Goal: Task Accomplishment & Management: Manage account settings

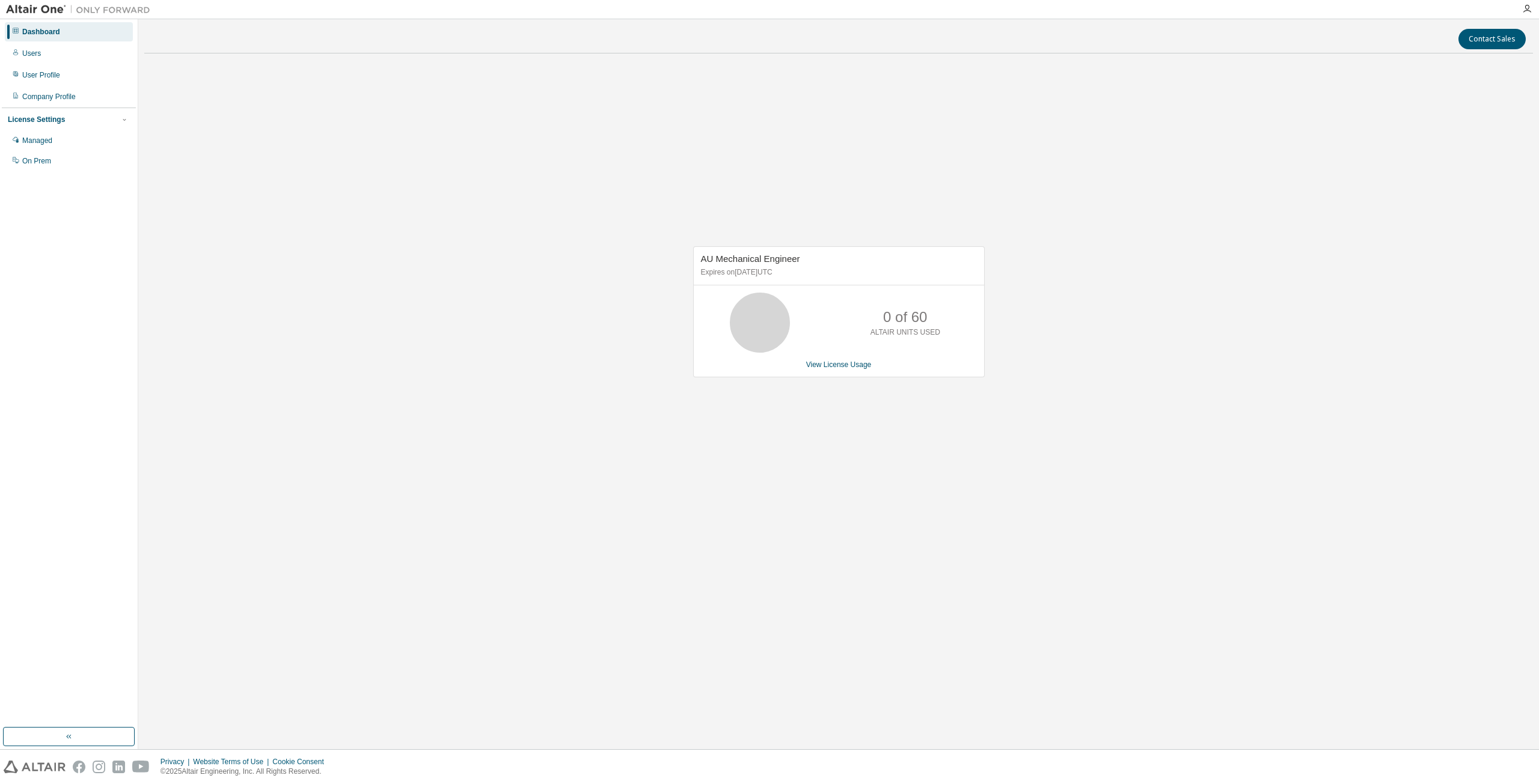
click at [500, 229] on div "AU Mechanical Engineer Expires on [DATE] UTC 0 of 60 ALTAIR UNITS USED View Lic…" at bounding box center [838, 317] width 1388 height 509
click at [35, 57] on div "Users" at bounding box center [31, 53] width 19 height 9
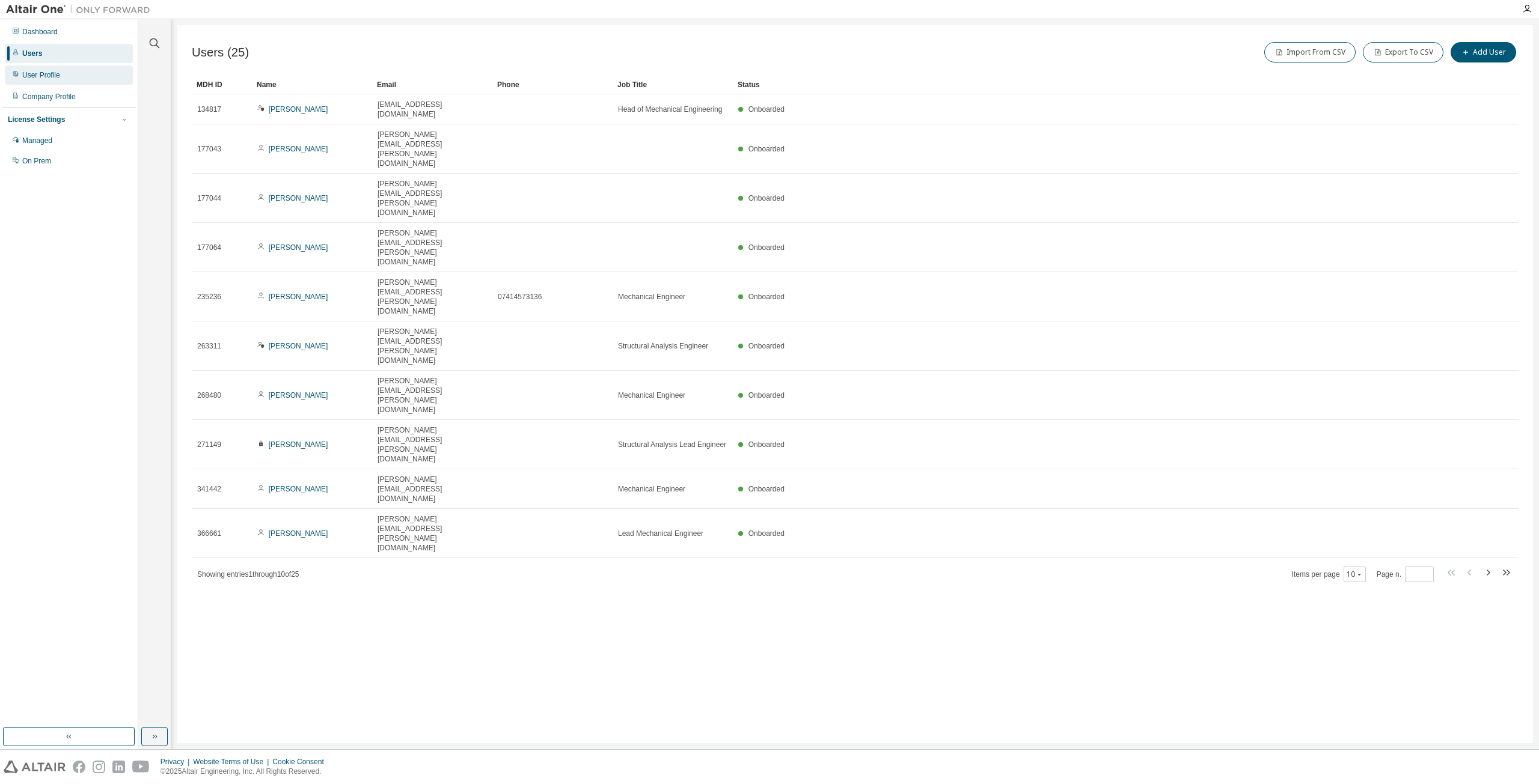
click at [40, 81] on div "User Profile" at bounding box center [69, 75] width 128 height 20
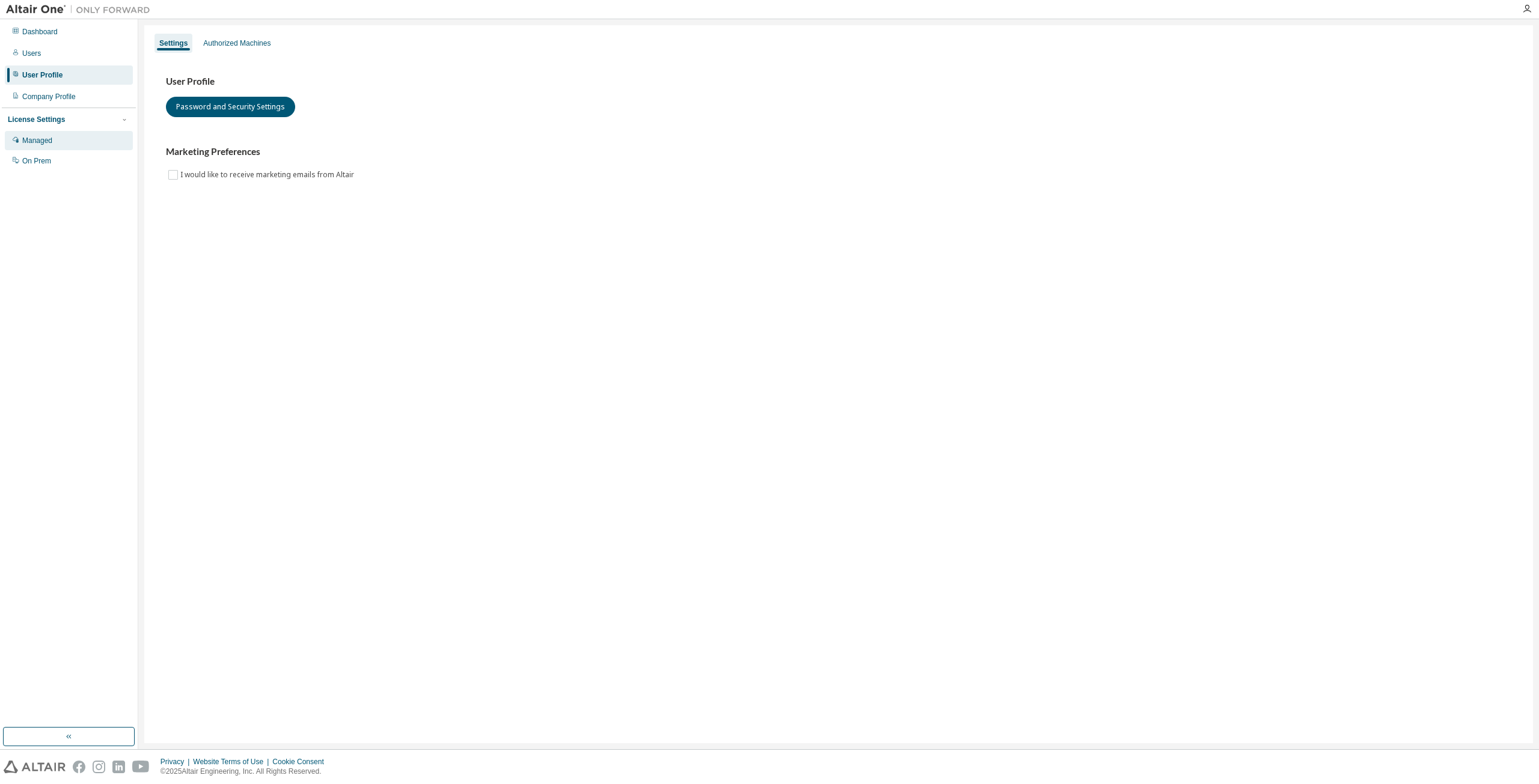
click at [46, 143] on div "Managed" at bounding box center [37, 140] width 30 height 9
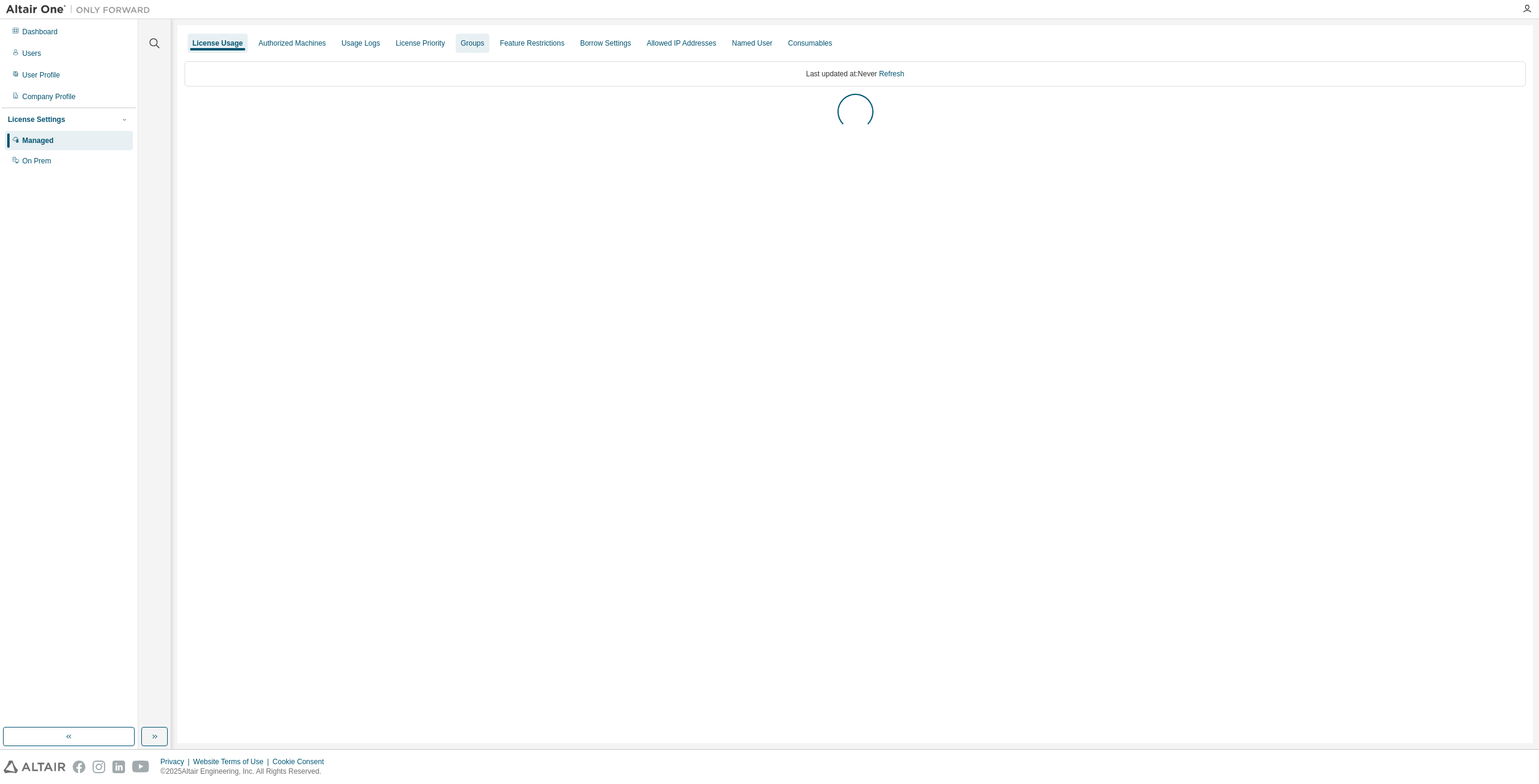
click at [469, 40] on div "Groups" at bounding box center [472, 43] width 23 height 9
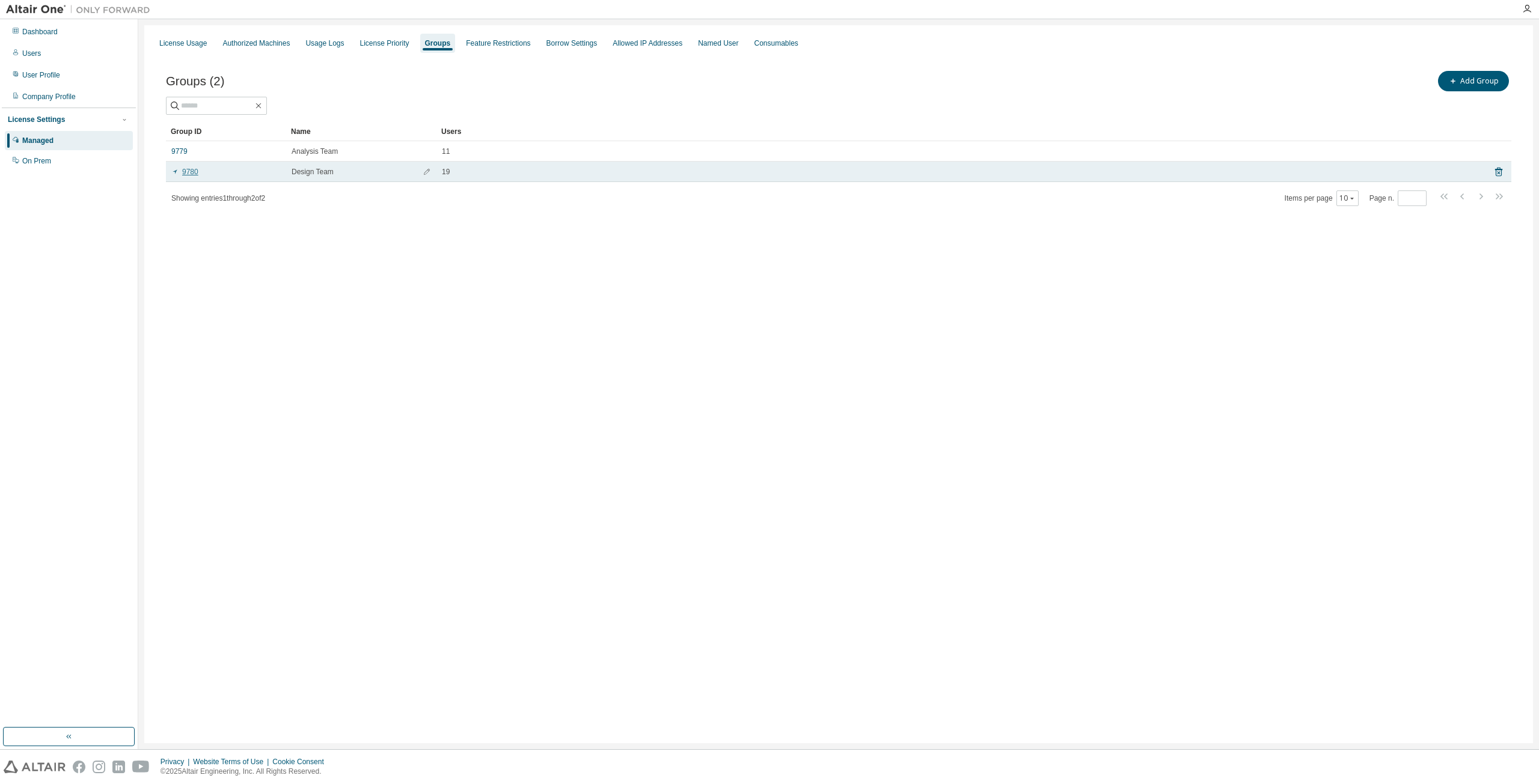
click at [186, 173] on link "9780" at bounding box center [185, 171] width 27 height 9
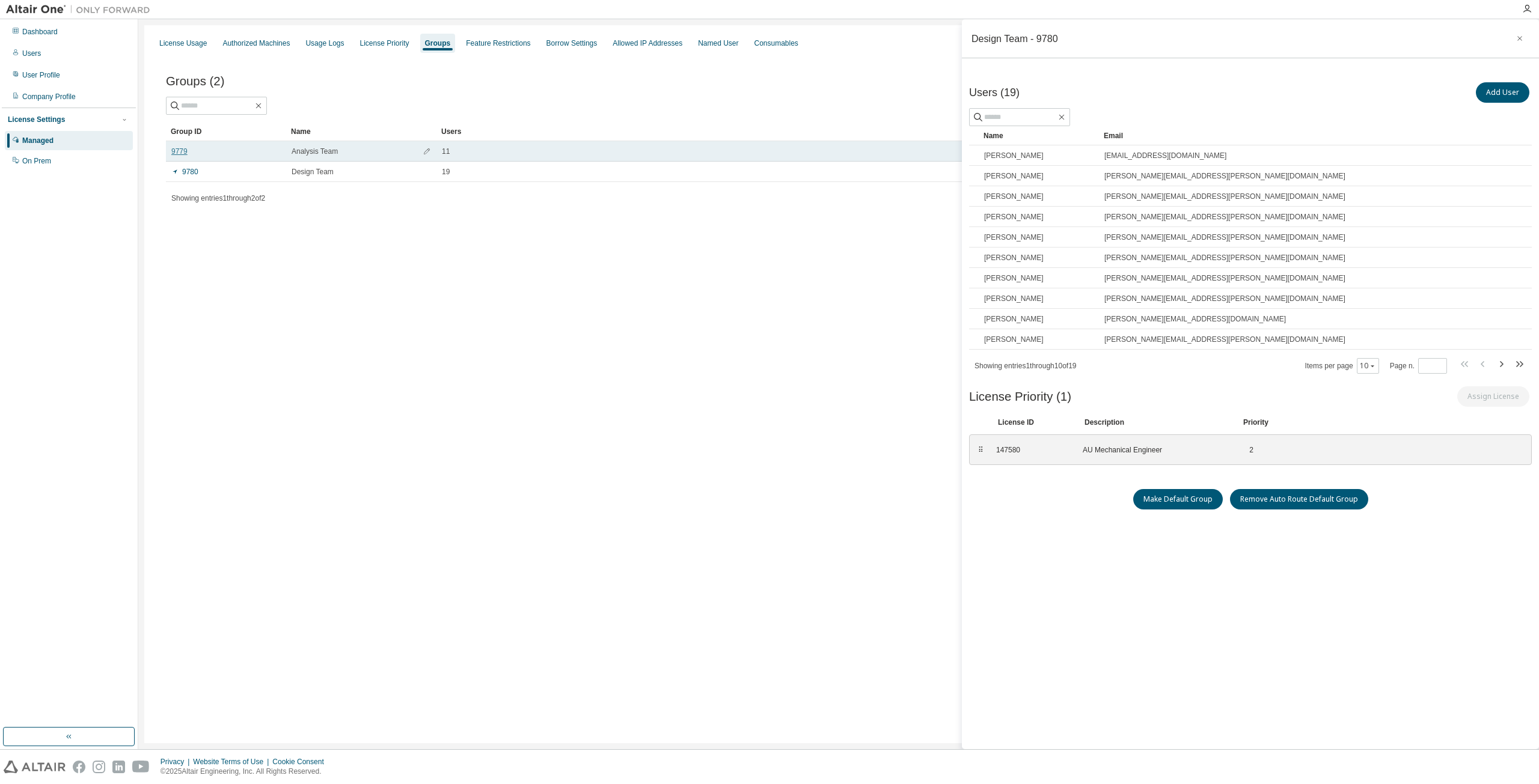
click at [181, 151] on link "9779" at bounding box center [180, 151] width 16 height 9
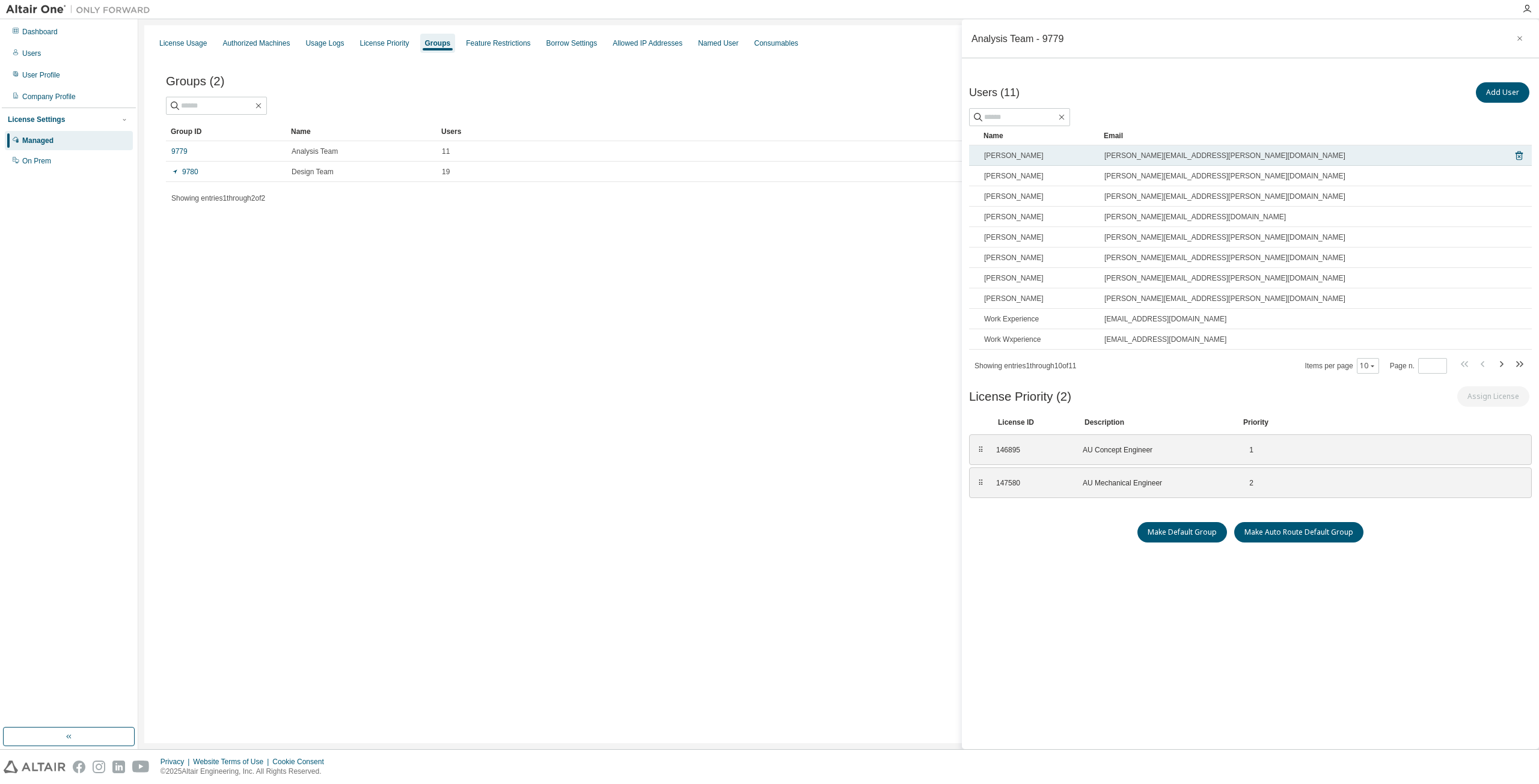
click at [1218, 158] on div "jason.king@dynisma.com" at bounding box center [1305, 155] width 403 height 9
click at [1219, 159] on div "jason.king@dynisma.com" at bounding box center [1305, 155] width 403 height 9
click at [1519, 156] on icon at bounding box center [1518, 156] width 3 height 3
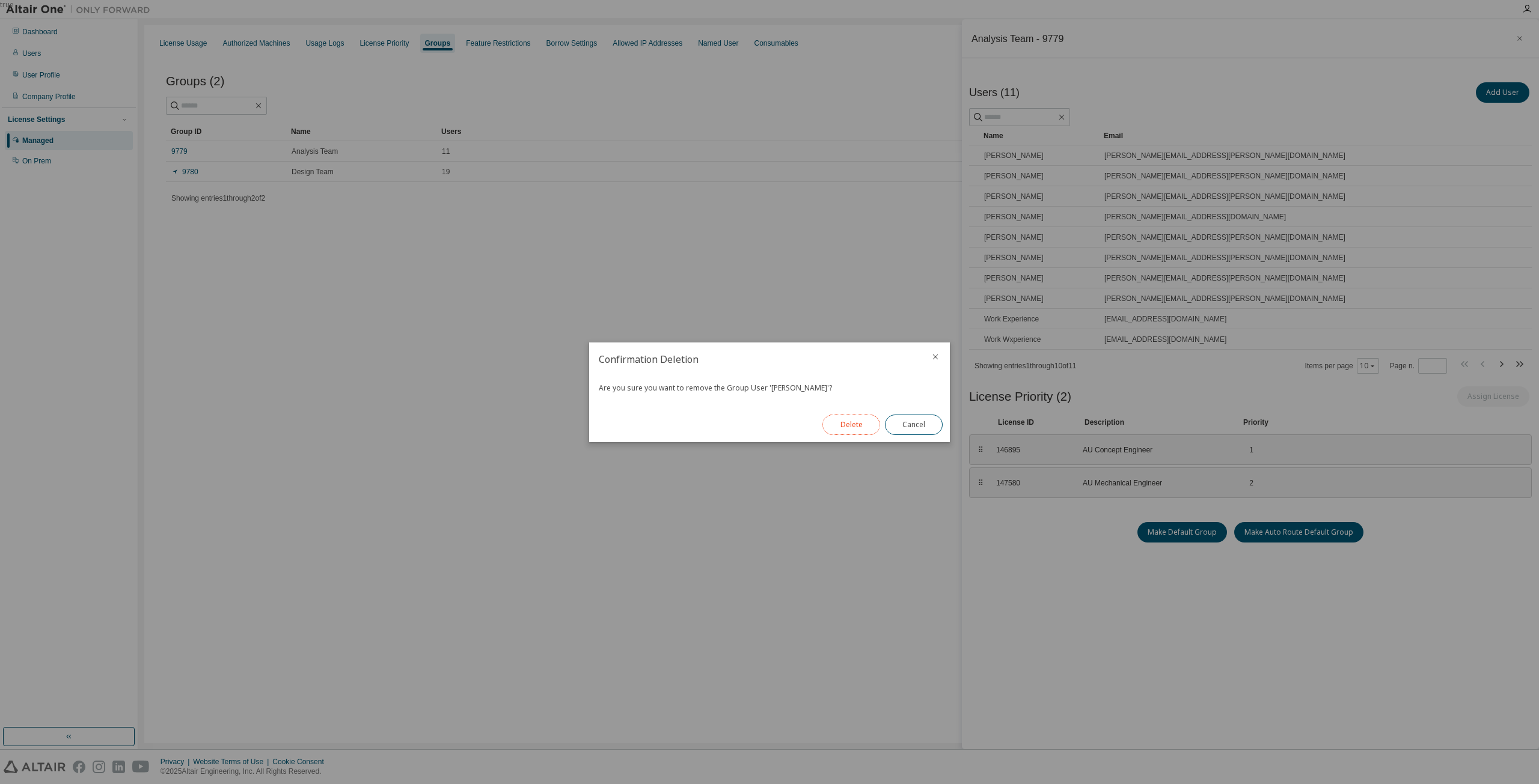
click at [846, 423] on button "Delete" at bounding box center [851, 424] width 58 height 20
click at [905, 421] on button "Close" at bounding box center [914, 424] width 58 height 20
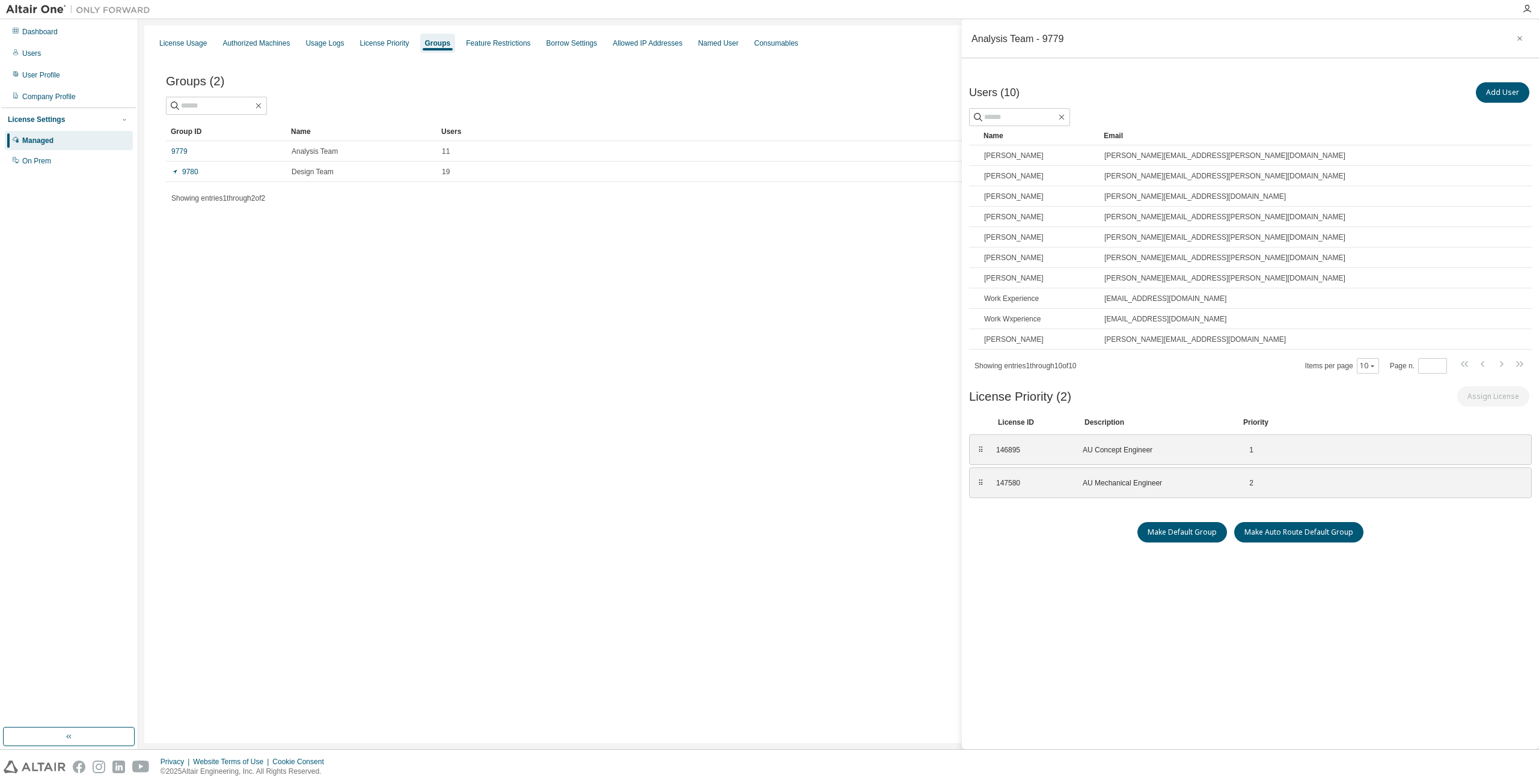
click at [741, 355] on div "License Usage Authorized Machines Usage Logs License Priority Groups Feature Re…" at bounding box center [838, 384] width 1388 height 718
click at [1026, 113] on input "text" at bounding box center [1020, 117] width 72 height 12
type input "**********"
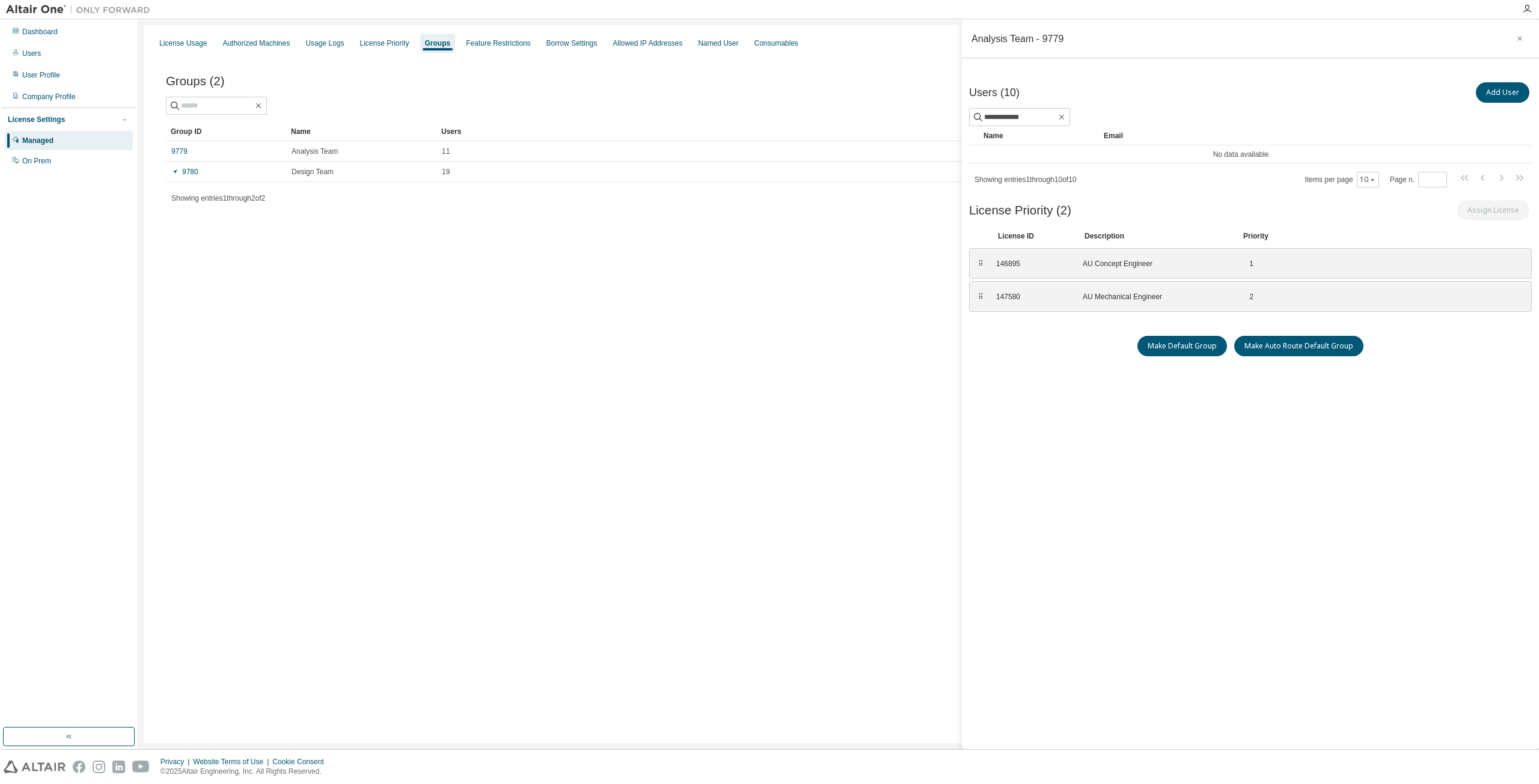
click at [1182, 208] on div "License Priority (2) Assign License" at bounding box center [1250, 210] width 563 height 25
click at [1498, 98] on button "Add User" at bounding box center [1502, 93] width 54 height 20
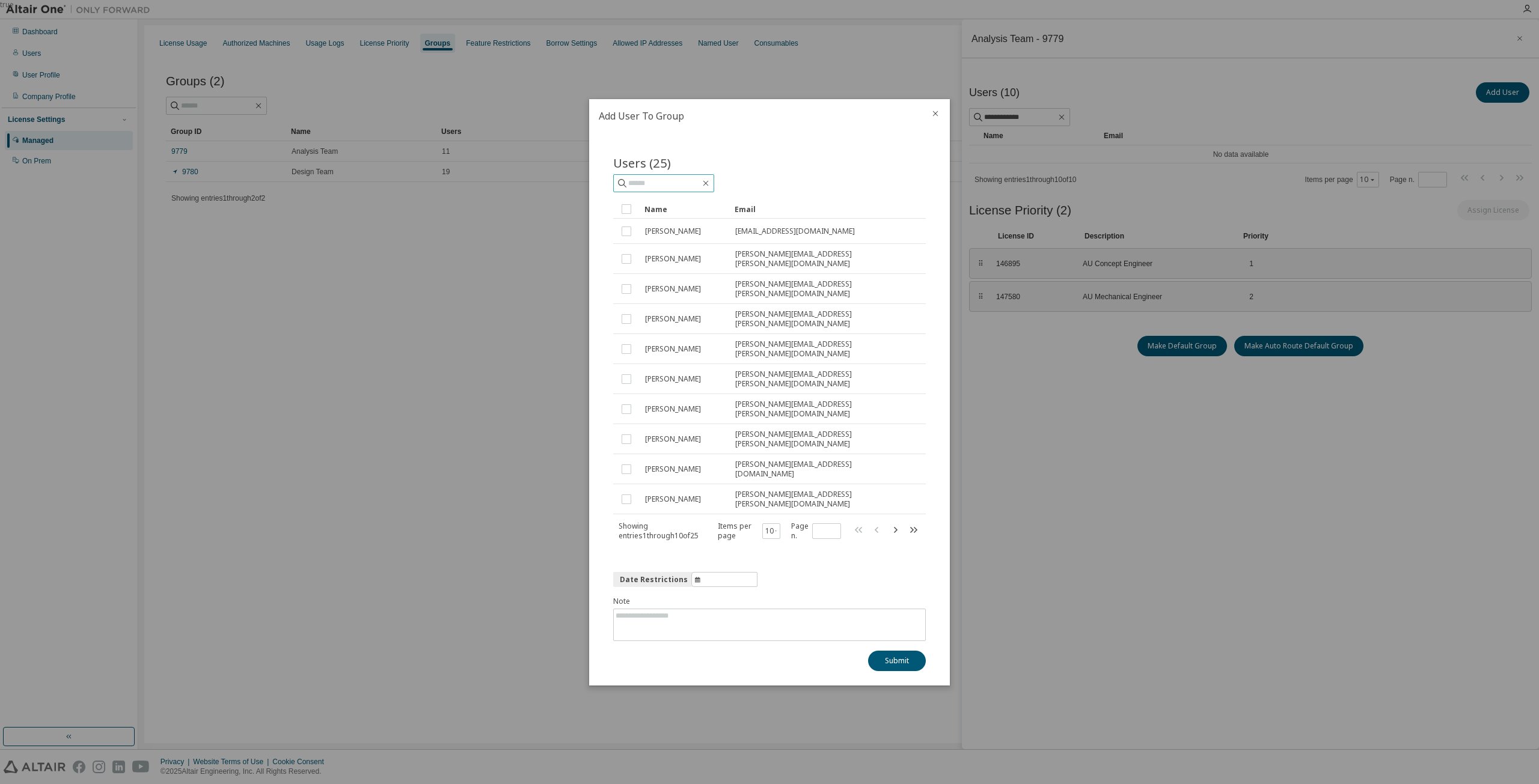
click at [662, 190] on input "text" at bounding box center [664, 183] width 72 height 12
type input "**********"
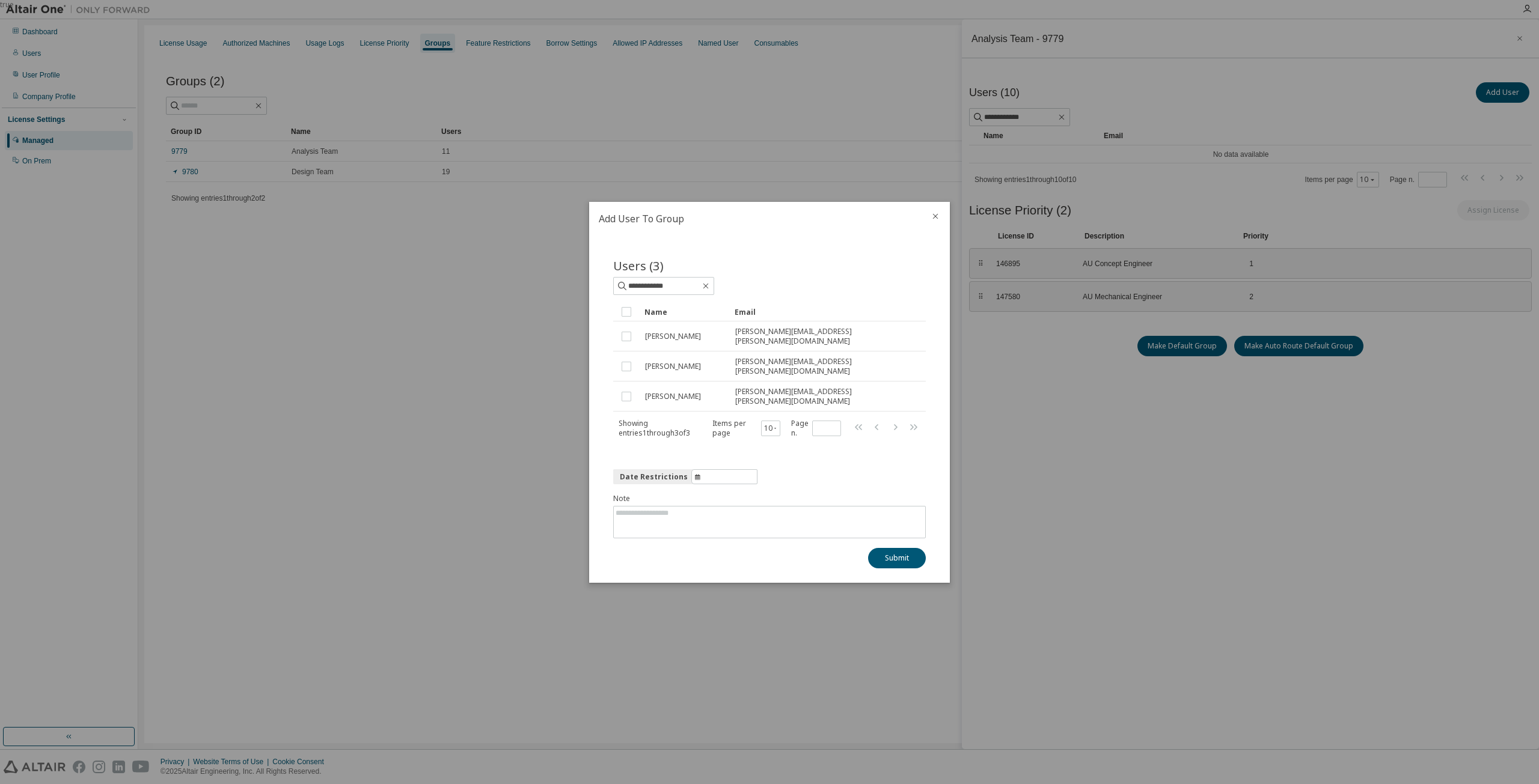
click at [935, 219] on icon "close" at bounding box center [935, 216] width 6 height 6
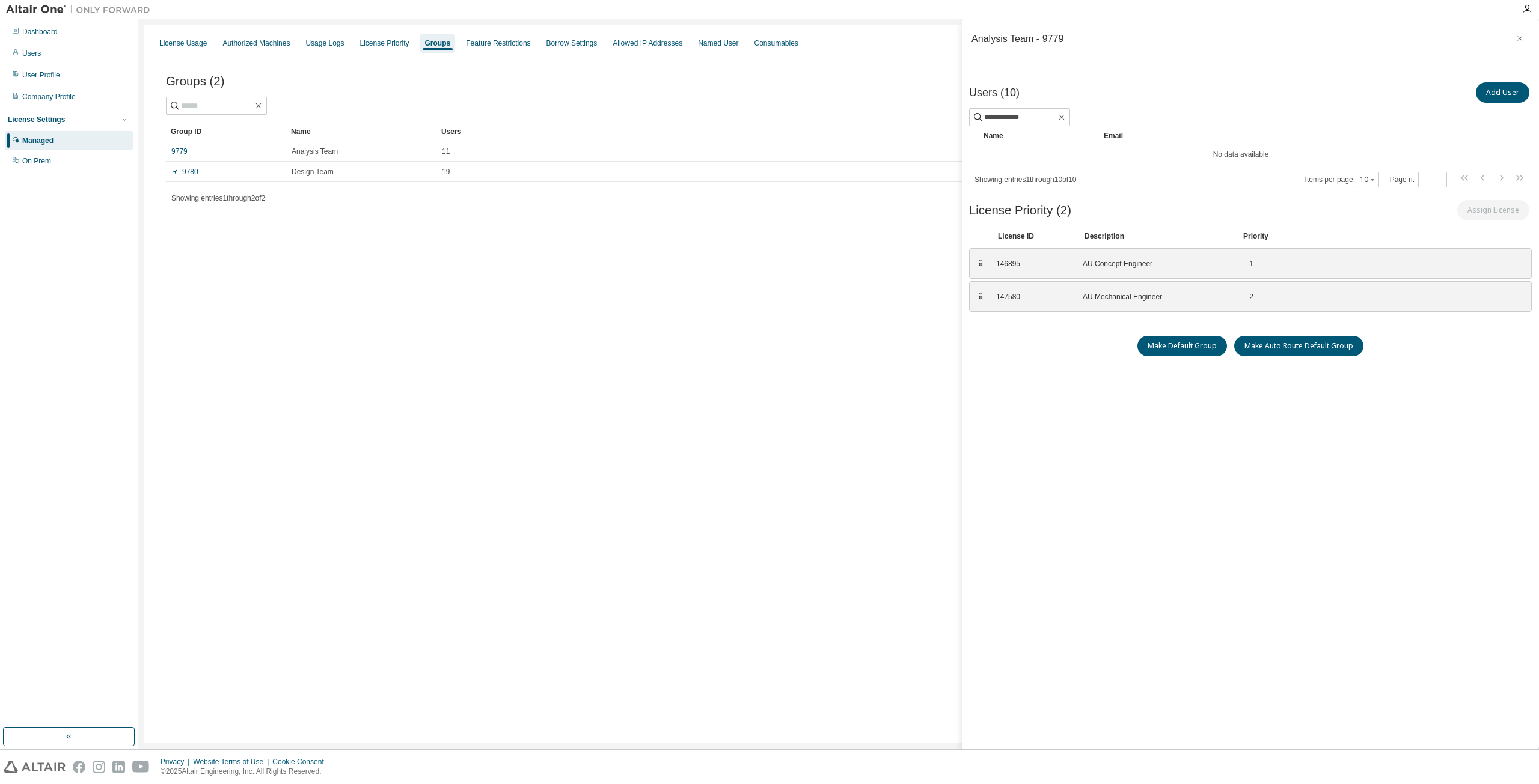
click at [1187, 110] on div "**********" at bounding box center [1250, 117] width 563 height 18
click at [1067, 121] on span at bounding box center [1061, 116] width 11 height 11
click at [1067, 118] on icon "button" at bounding box center [1061, 116] width 9 height 9
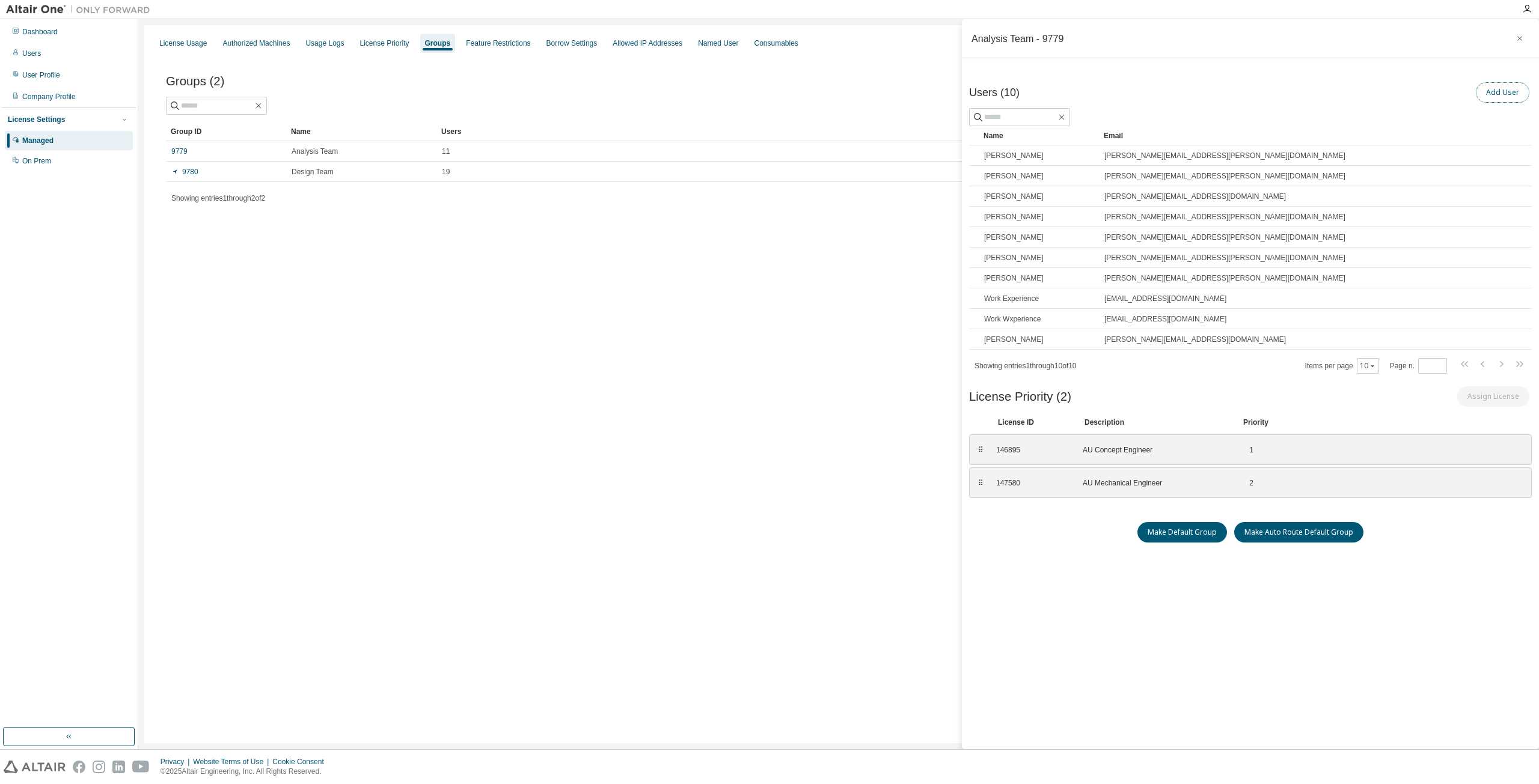
click at [1506, 88] on button "Add User" at bounding box center [1502, 93] width 54 height 20
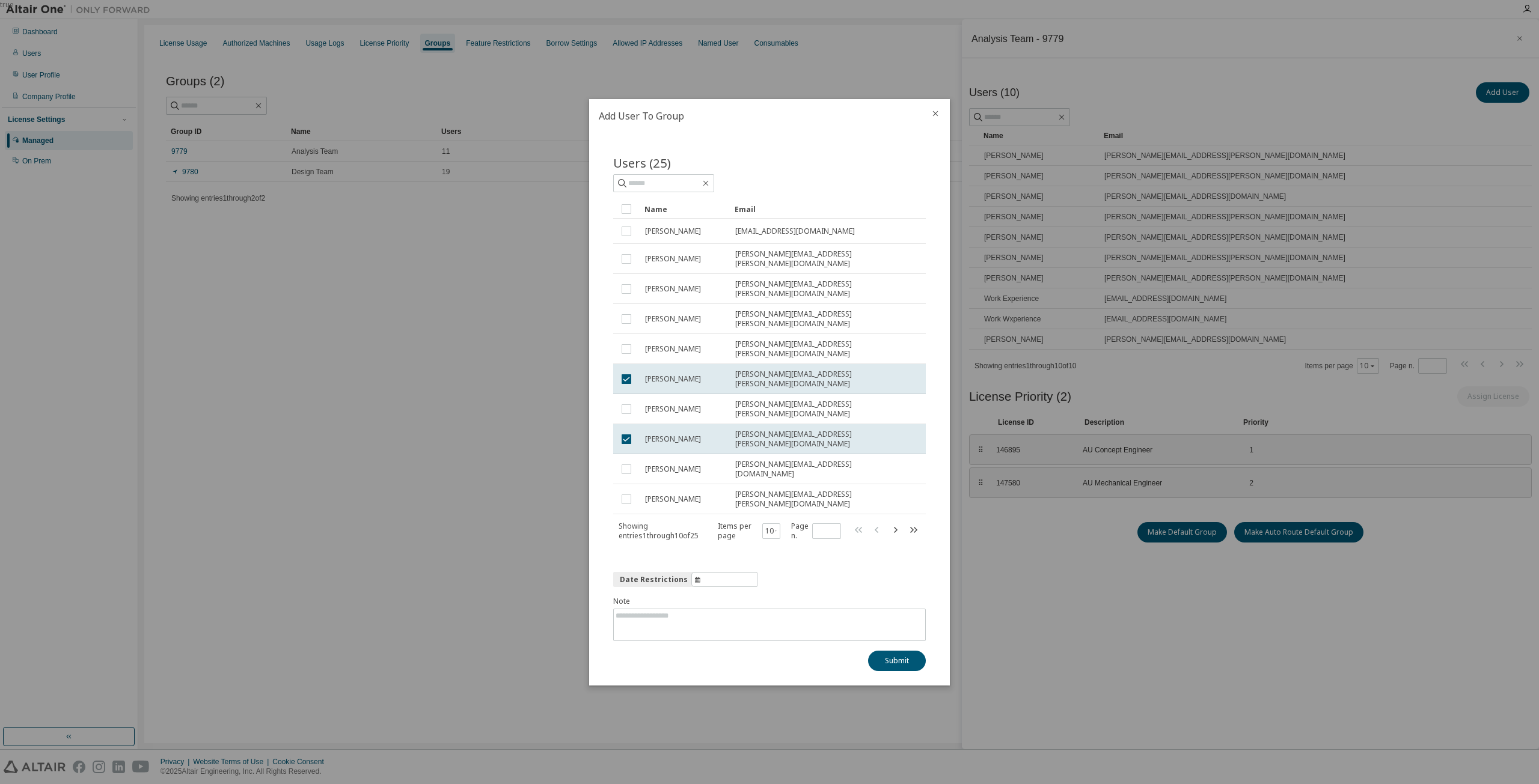
click at [936, 118] on icon "close" at bounding box center [935, 113] width 9 height 9
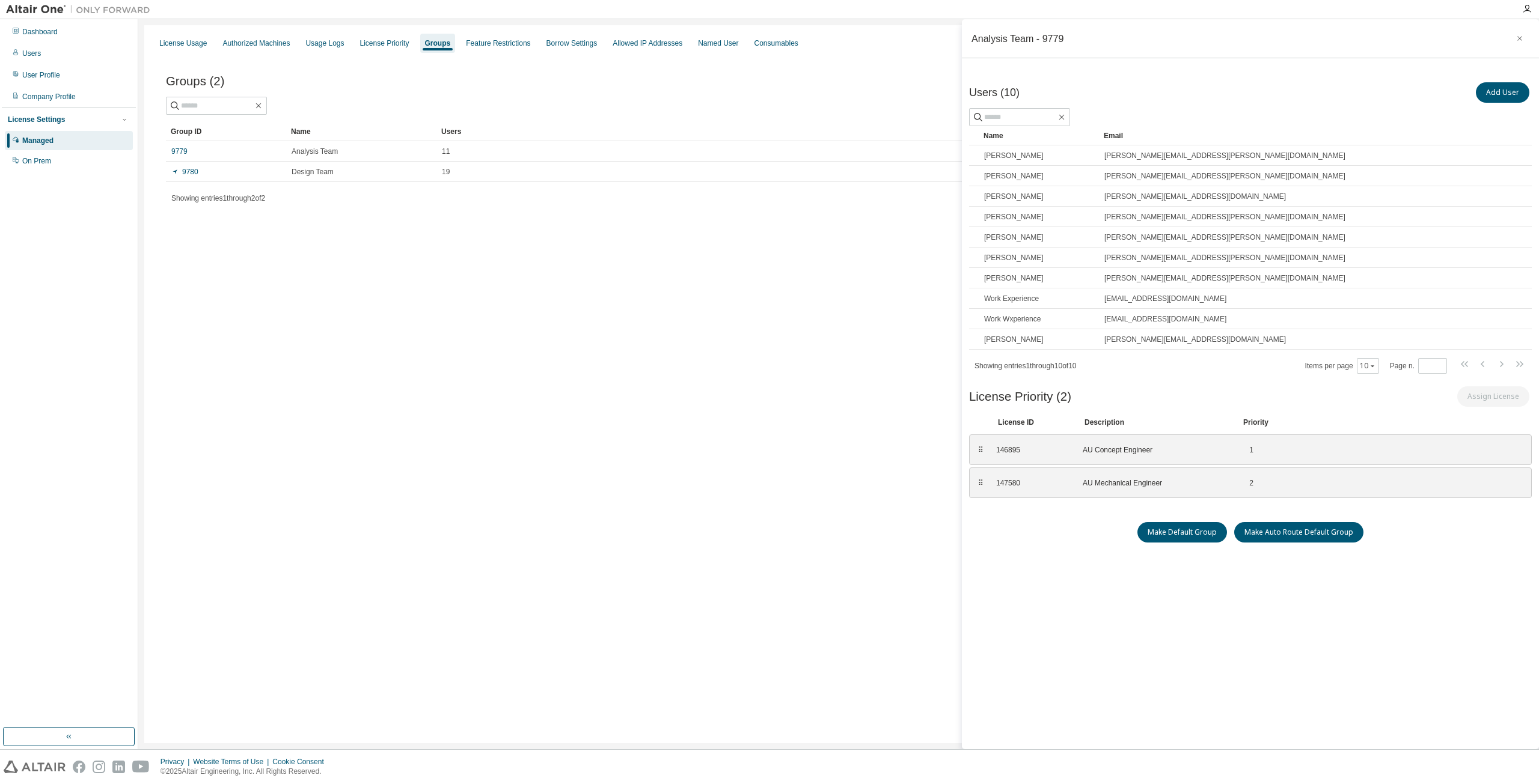
click at [401, 285] on div "License Usage Authorized Machines Usage Logs License Priority Groups Feature Re…" at bounding box center [838, 384] width 1388 height 718
click at [198, 44] on div "License Usage" at bounding box center [183, 43] width 47 height 9
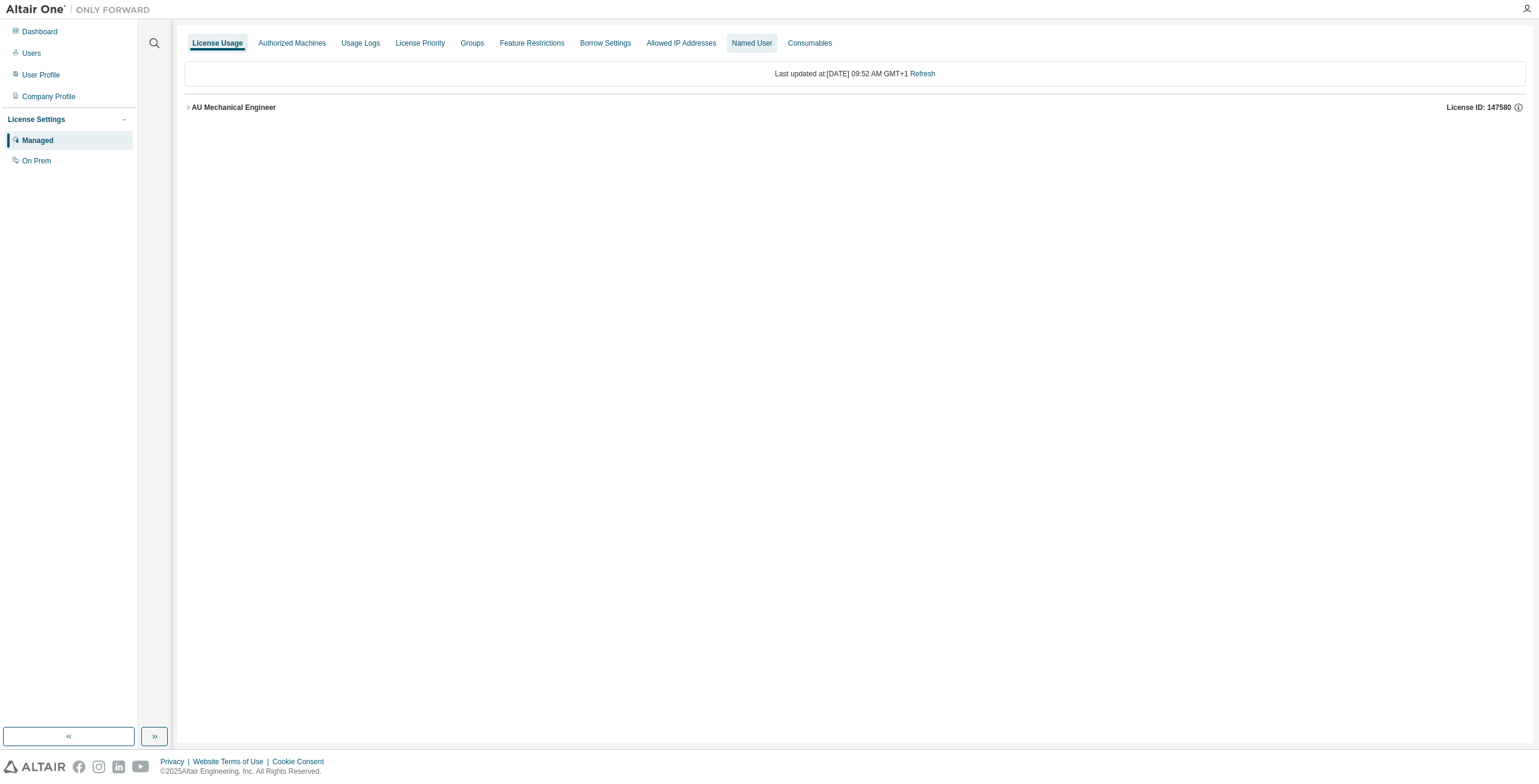
click at [735, 40] on div "Named User" at bounding box center [752, 43] width 40 height 9
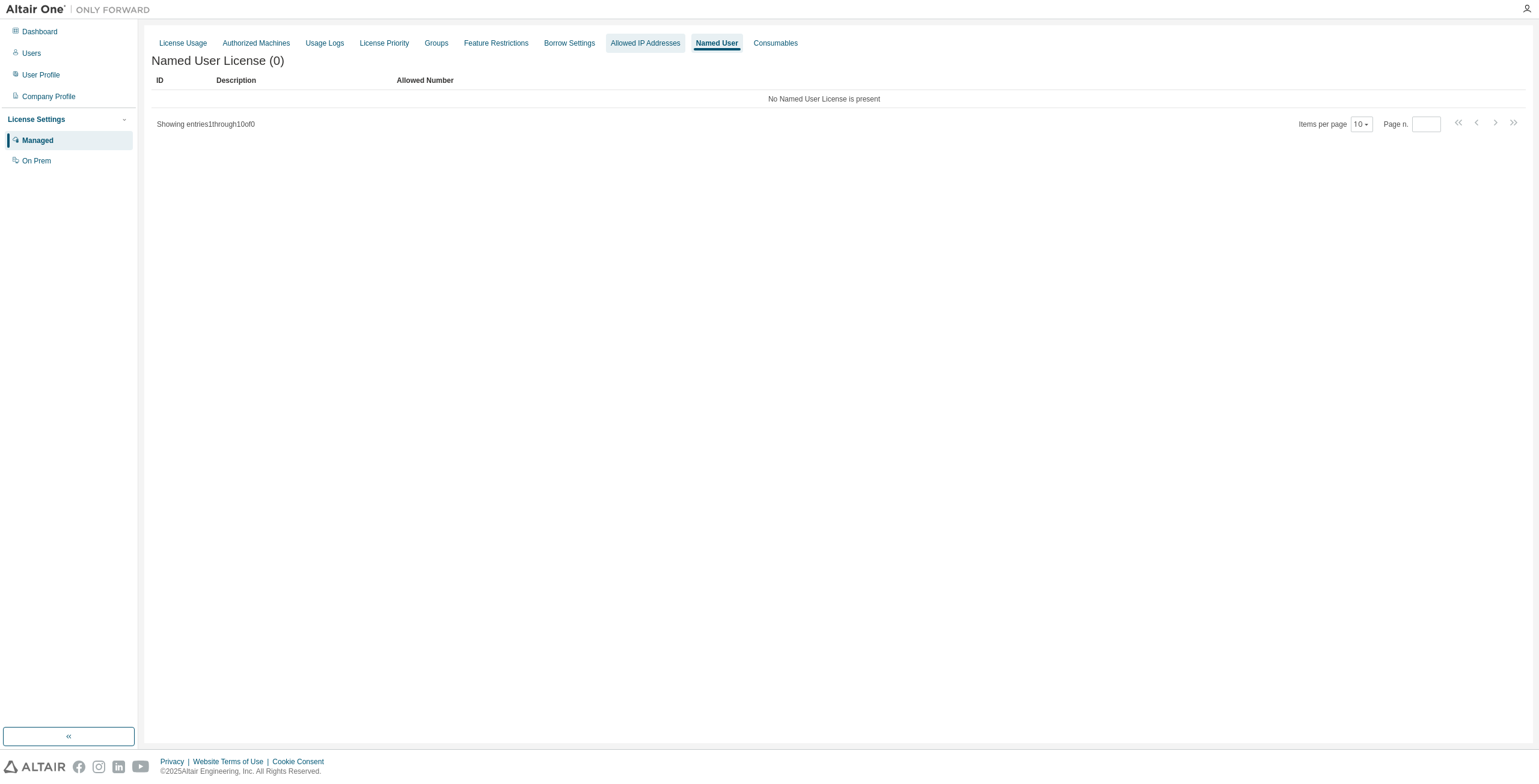
click at [625, 46] on div "Allowed IP Addresses" at bounding box center [645, 43] width 70 height 9
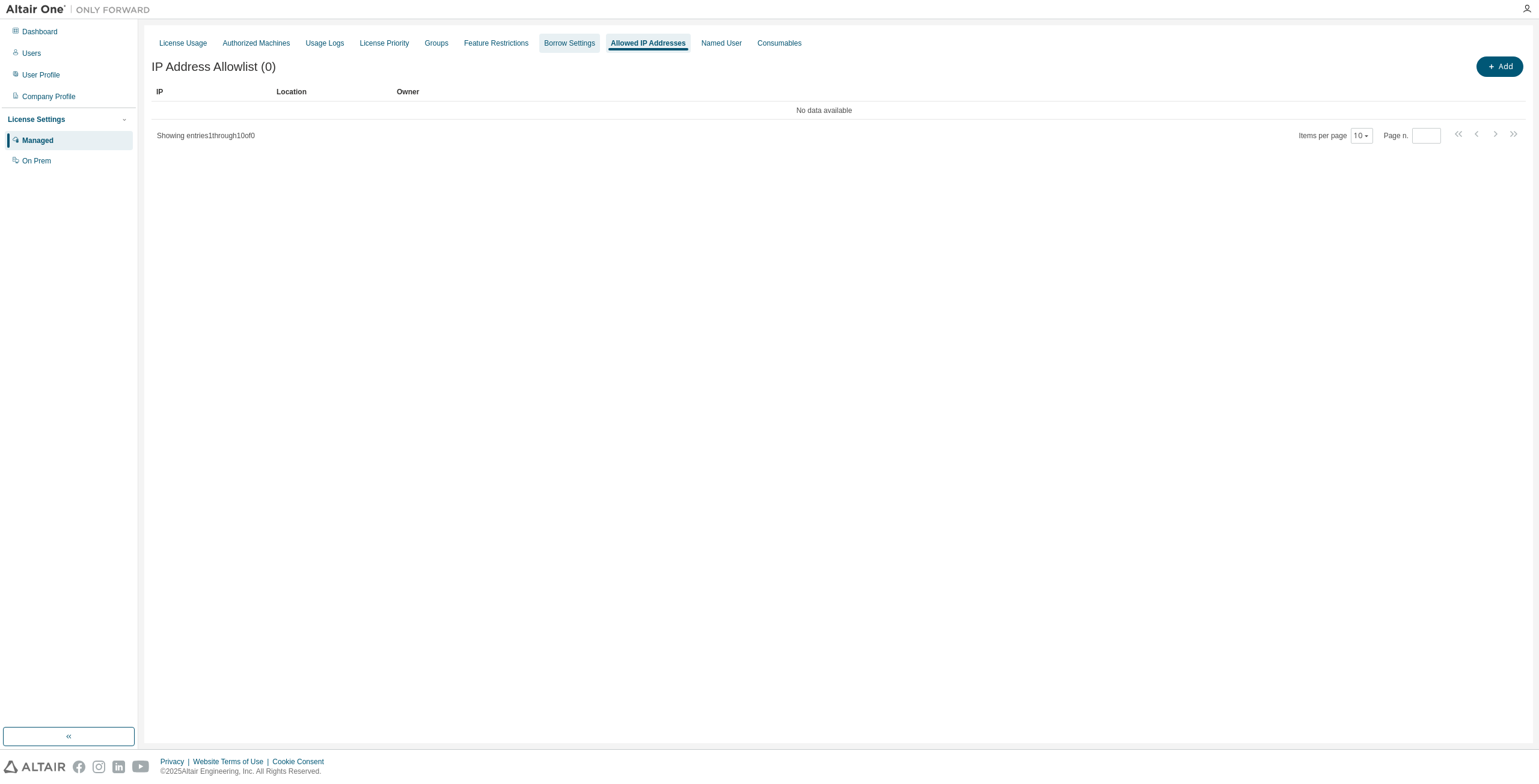
click at [564, 40] on div "Borrow Settings" at bounding box center [569, 43] width 51 height 9
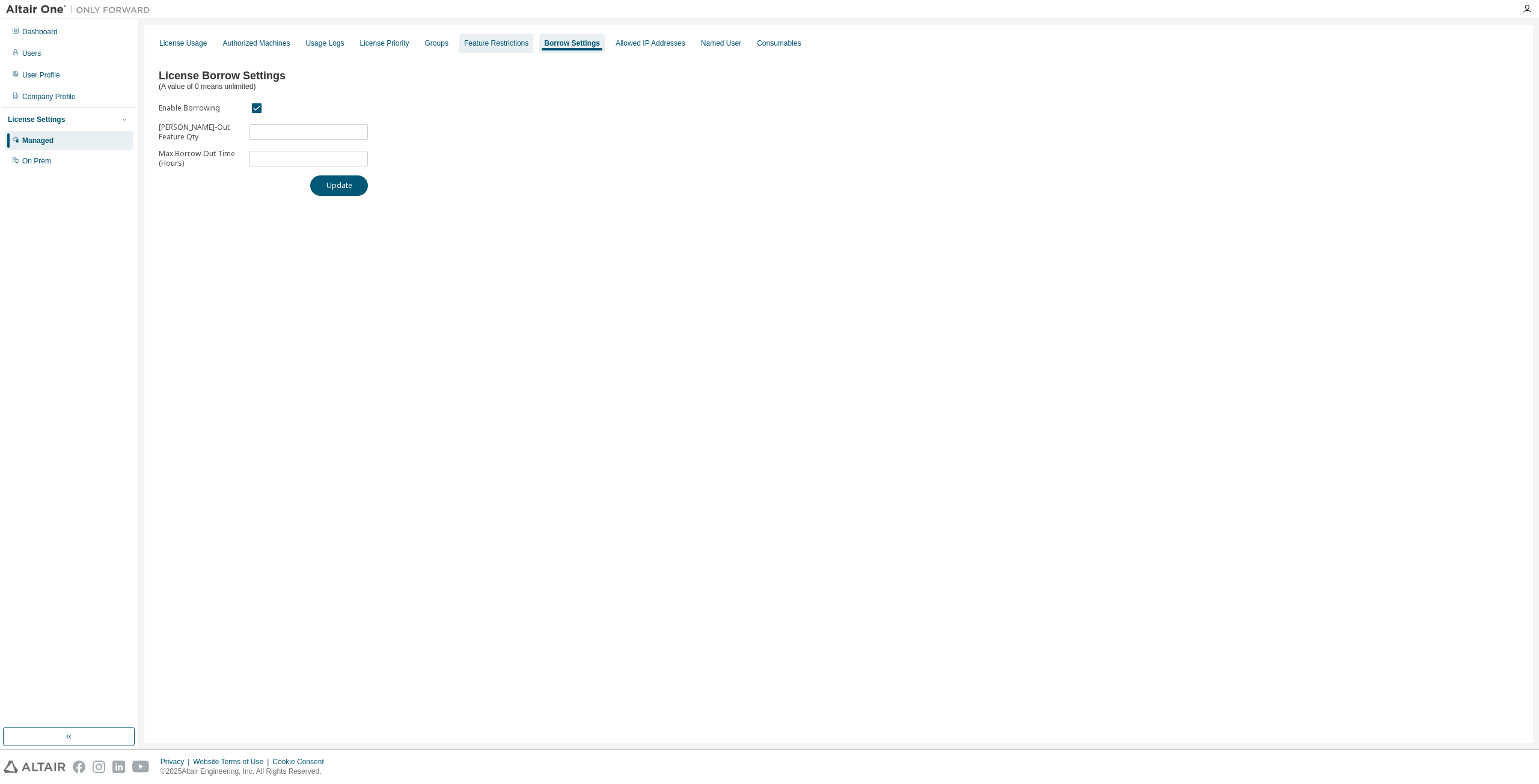
click at [481, 45] on div "Feature Restrictions" at bounding box center [496, 43] width 64 height 9
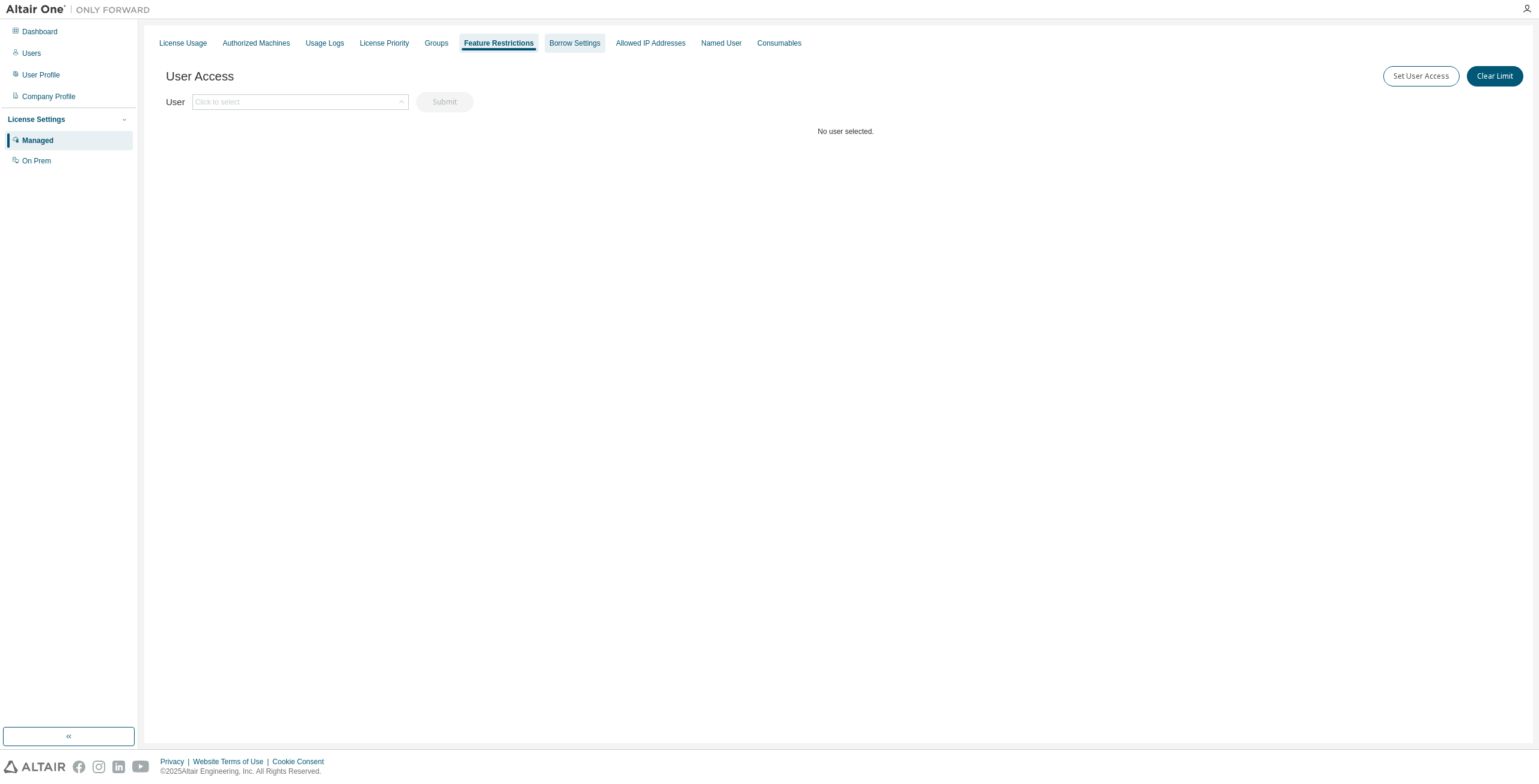
click at [544, 46] on div "Borrow Settings" at bounding box center [575, 43] width 60 height 20
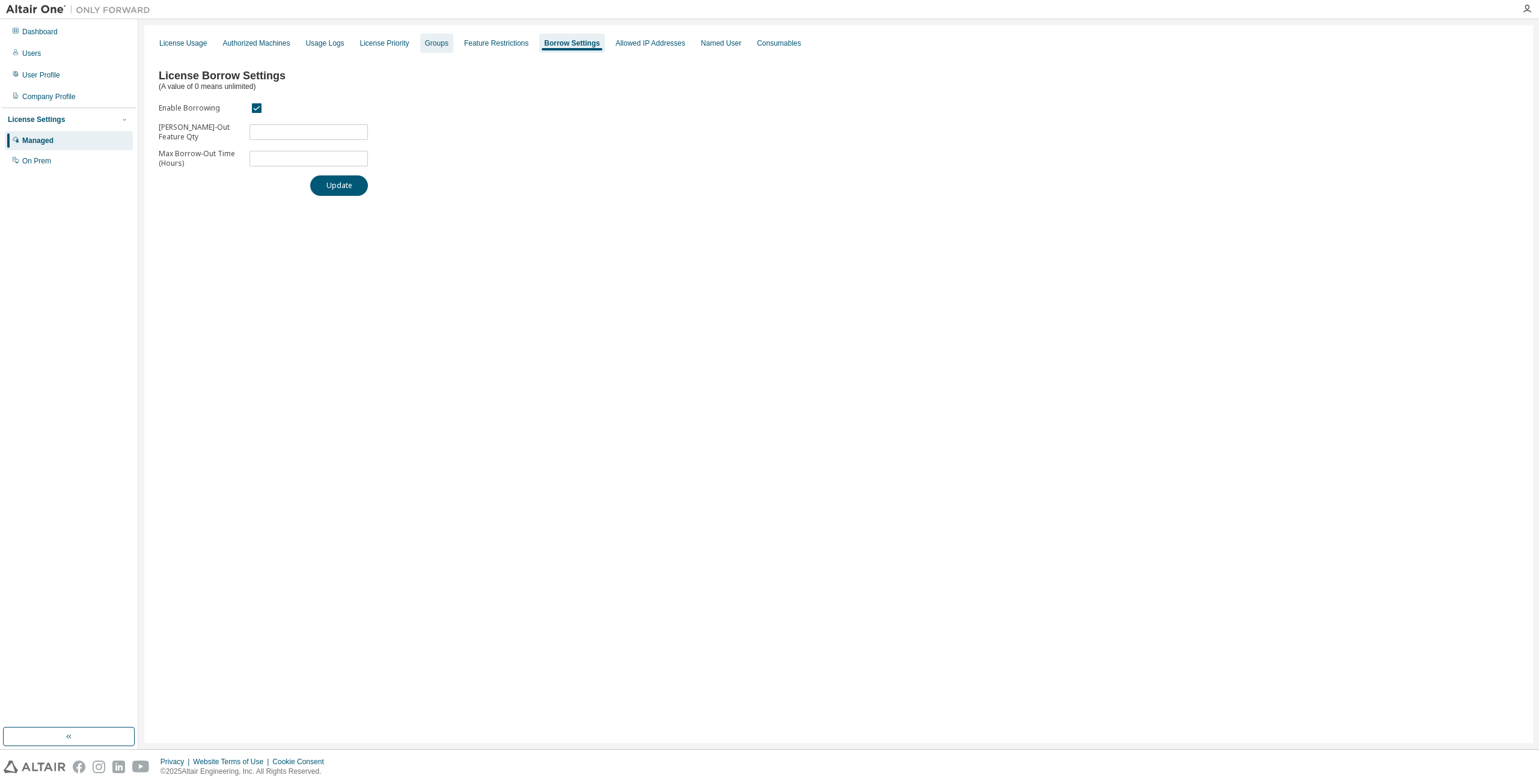
click at [425, 45] on div "Groups" at bounding box center [437, 43] width 23 height 9
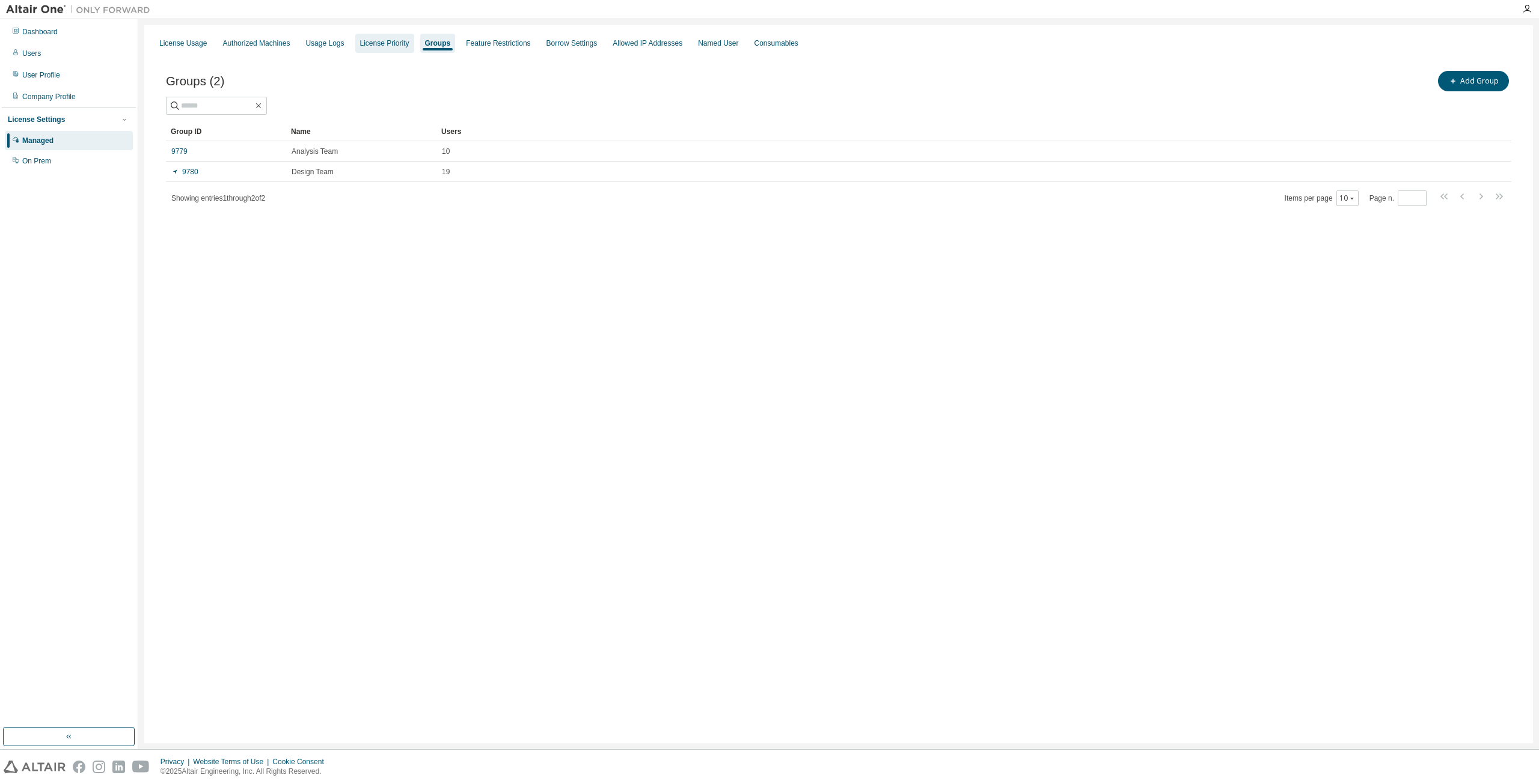
click at [380, 44] on div "License Priority" at bounding box center [385, 43] width 49 height 9
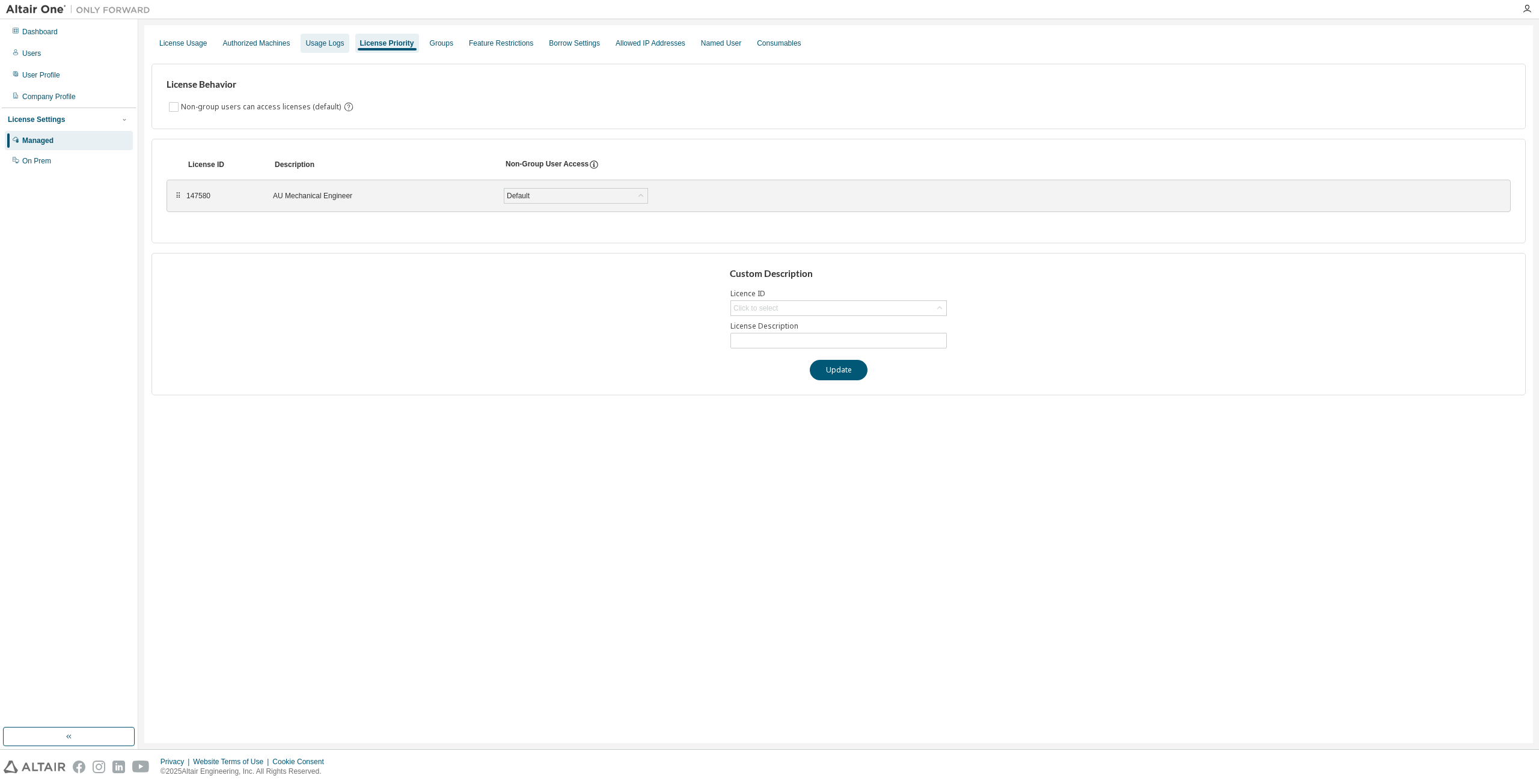
click at [331, 46] on div "Usage Logs" at bounding box center [324, 43] width 38 height 9
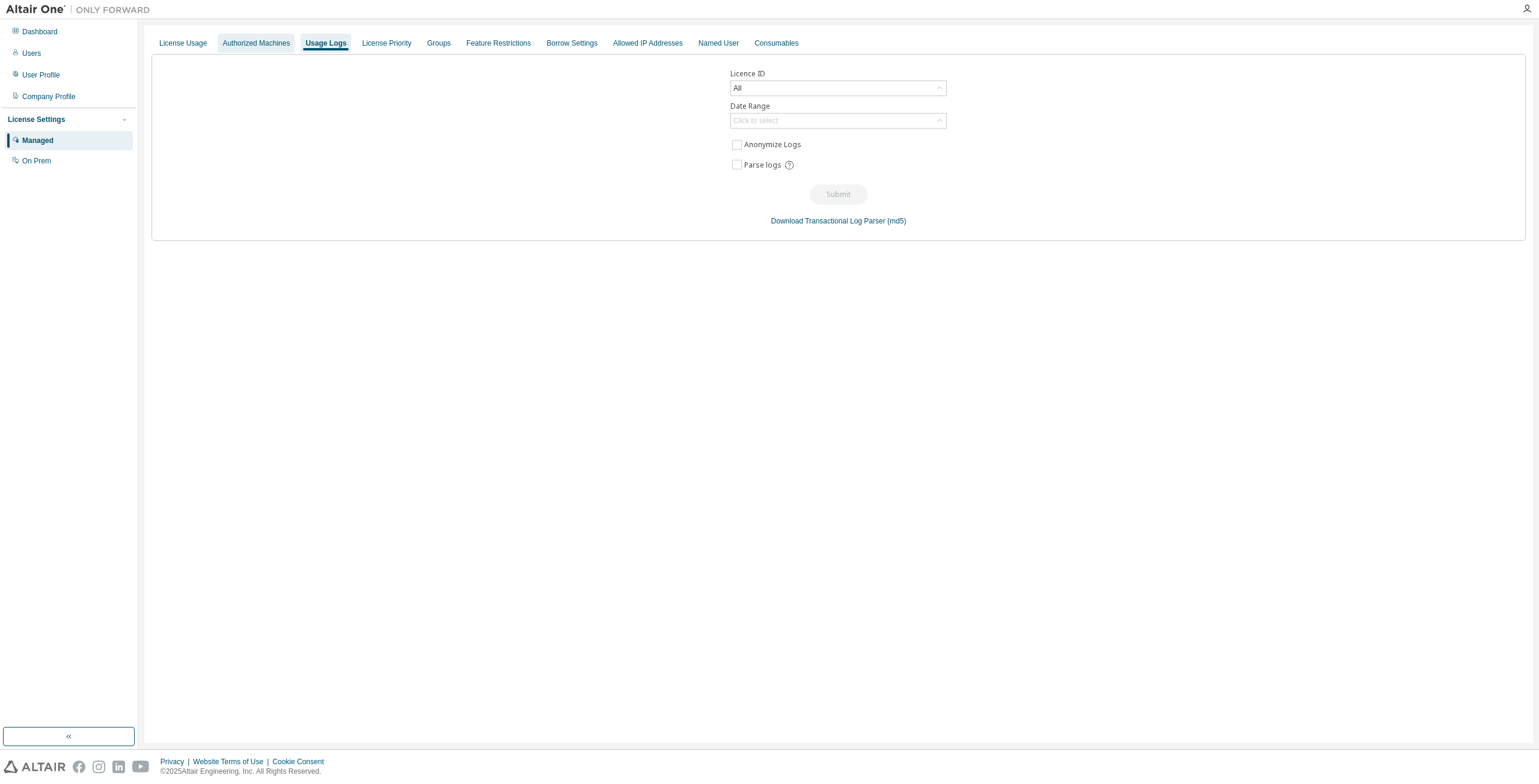
click at [255, 44] on div "Authorized Machines" at bounding box center [256, 43] width 67 height 9
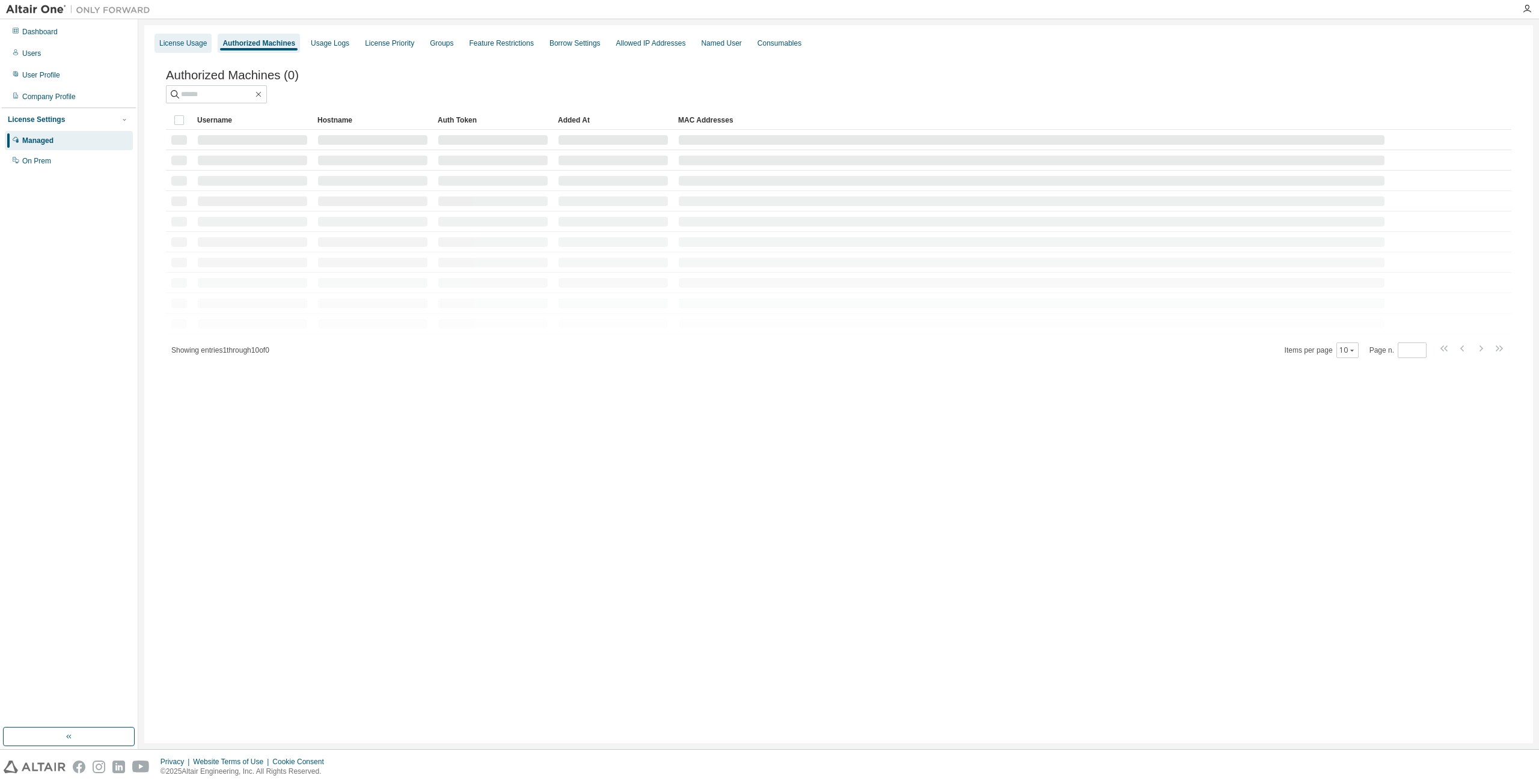
click at [182, 42] on div "License Usage" at bounding box center [183, 43] width 47 height 9
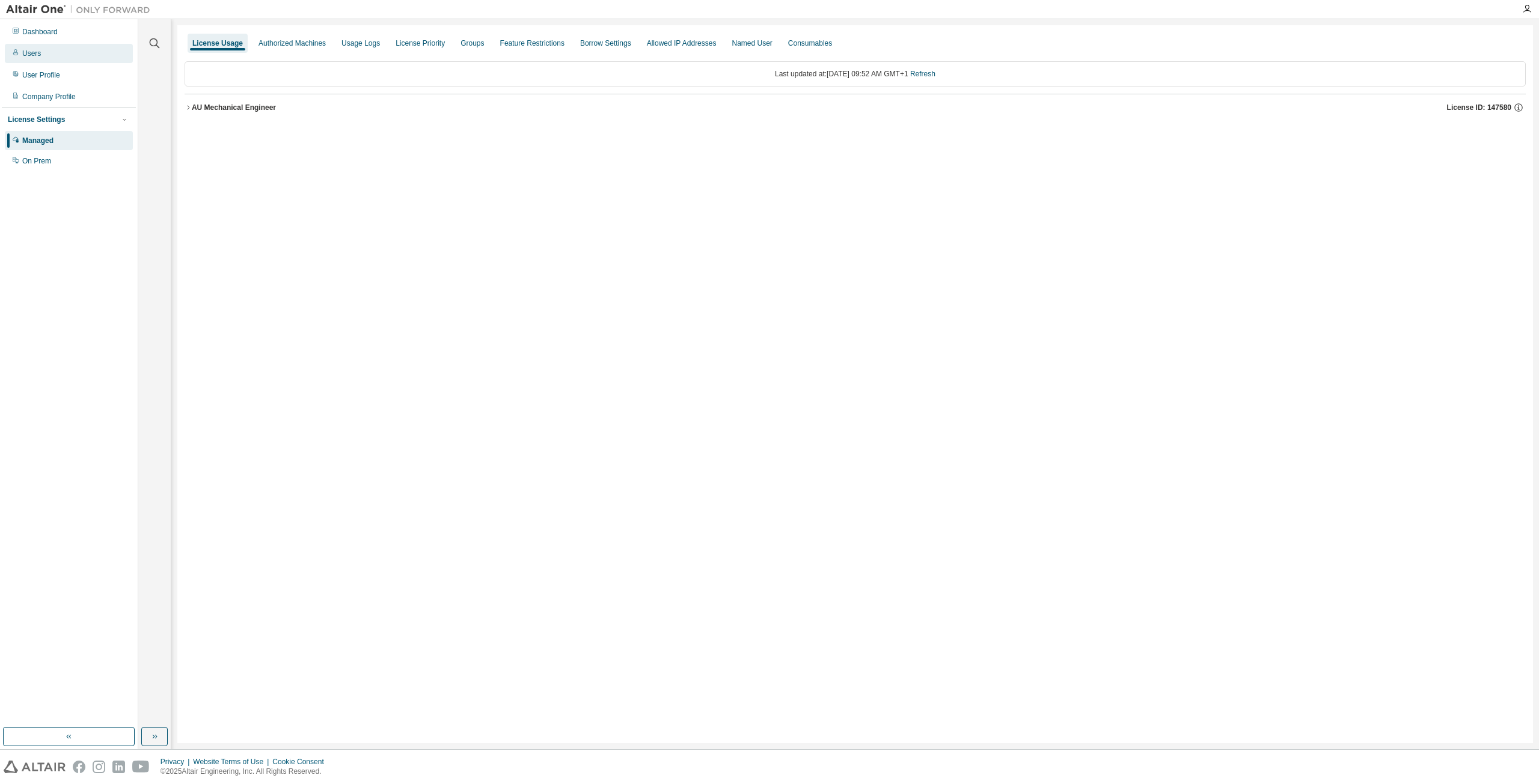
click at [36, 54] on div "Users" at bounding box center [31, 53] width 19 height 9
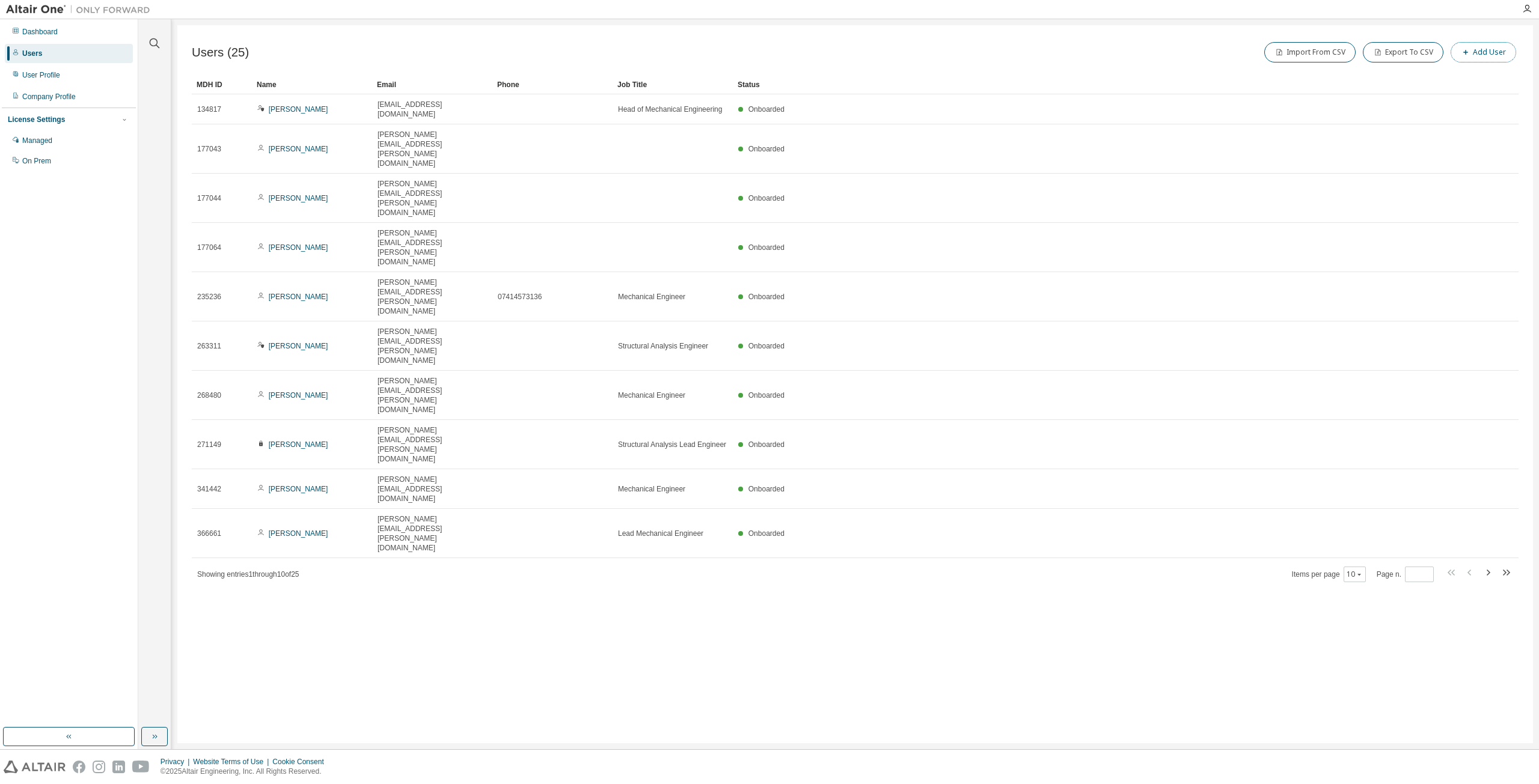
click at [1485, 52] on button "Add User" at bounding box center [1483, 52] width 66 height 20
click at [1402, 81] on input "text" at bounding box center [1453, 77] width 151 height 9
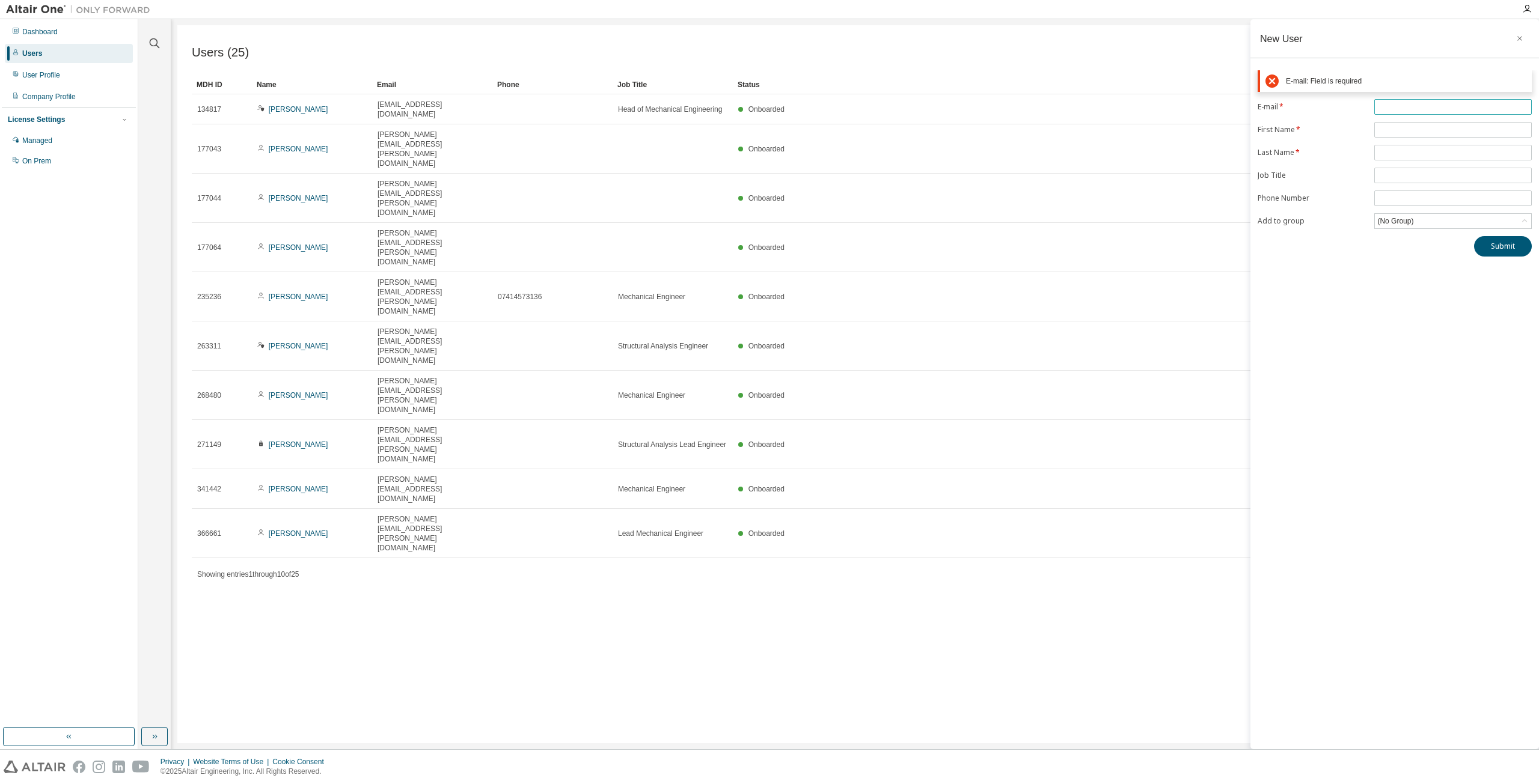
paste input "**********"
type input "**********"
click at [1404, 125] on form "**********" at bounding box center [1394, 164] width 274 height 130
type input "*****"
type input "******"
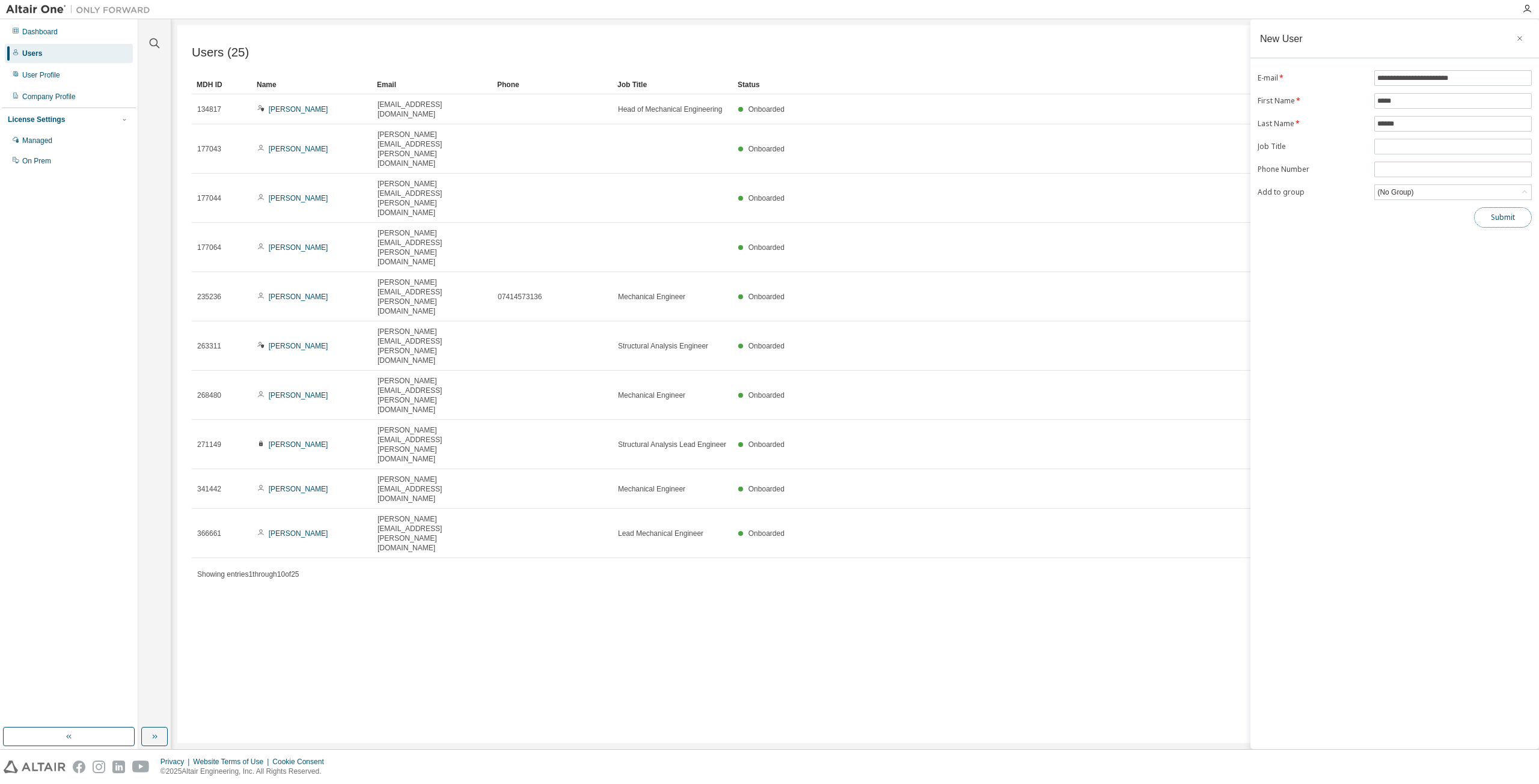
click at [1514, 213] on button "Submit" at bounding box center [1503, 217] width 58 height 20
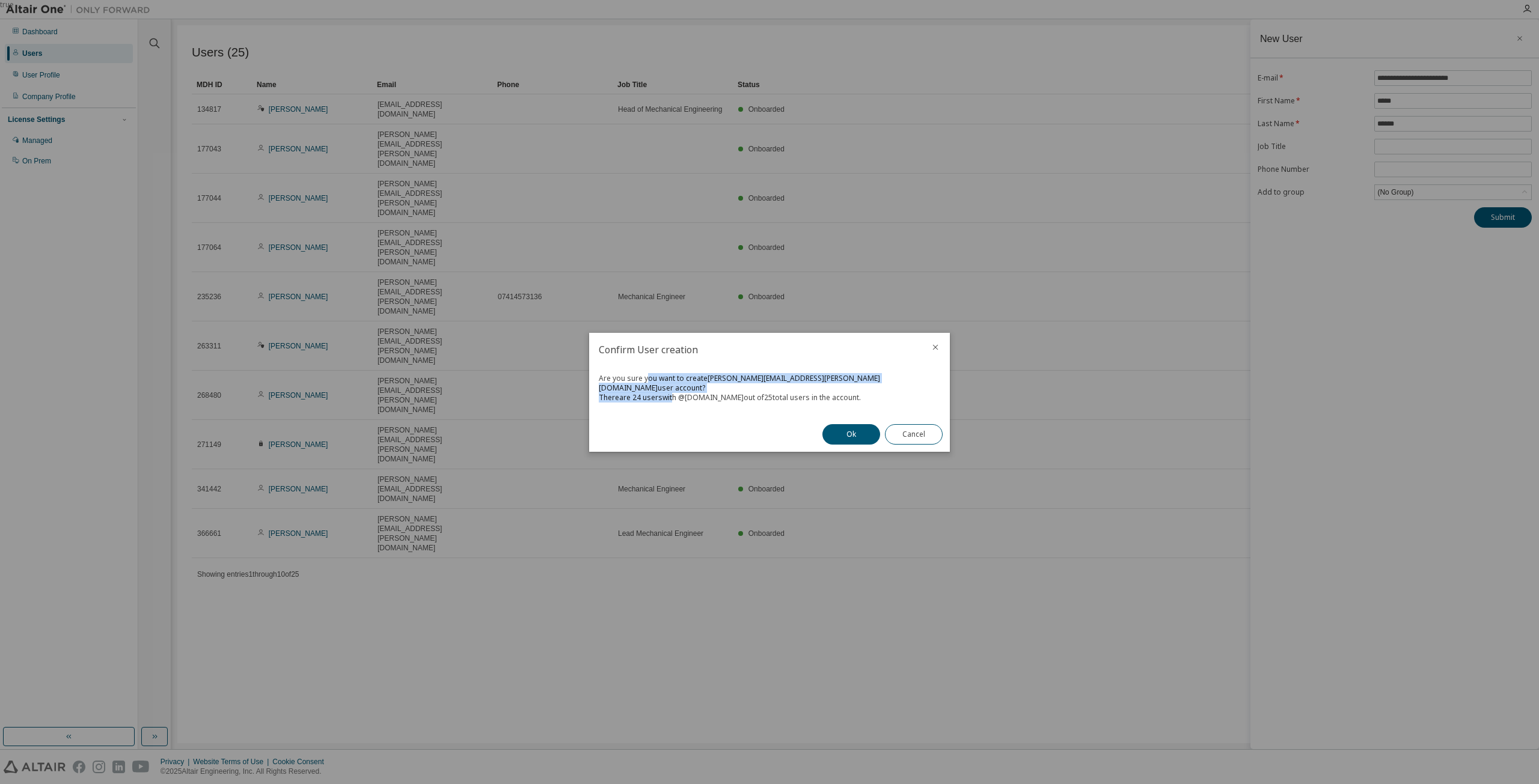
drag, startPoint x: 647, startPoint y: 380, endPoint x: 672, endPoint y: 404, distance: 34.7
click at [672, 402] on div "Are you sure you want to create James.howitt@dynisma.com user account? There ar…" at bounding box center [769, 392] width 360 height 50
click at [639, 401] on div "Are you sure you want to create James.howitt@dynisma.com user account? There ar…" at bounding box center [769, 392] width 360 height 50
drag, startPoint x: 668, startPoint y: 388, endPoint x: 725, endPoint y: 391, distance: 57.1
click at [725, 393] on div "There are 24 users with @ dynisma.com out of 25 total users in the account." at bounding box center [769, 397] width 341 height 9
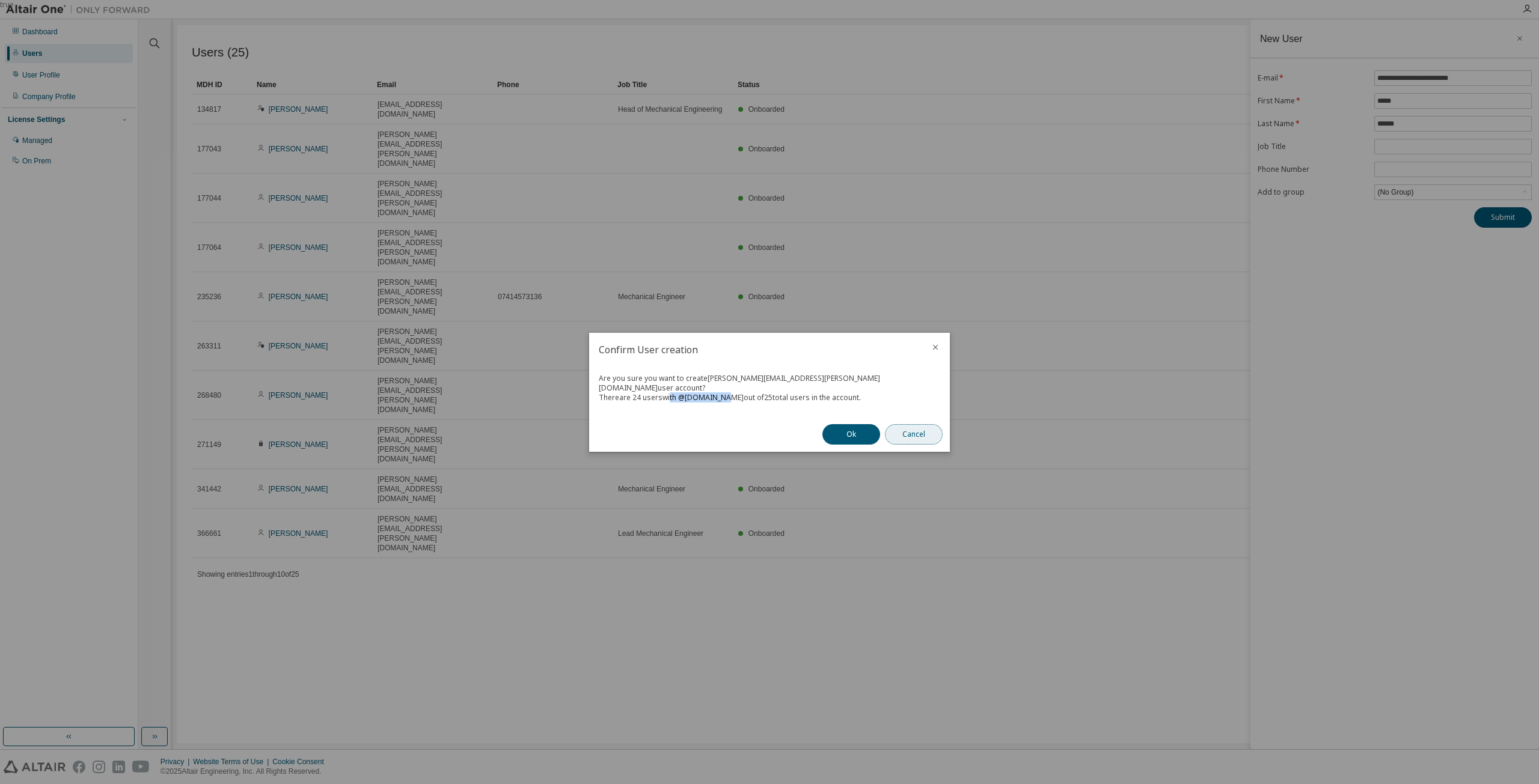
click at [920, 428] on button "Cancel" at bounding box center [914, 435] width 58 height 20
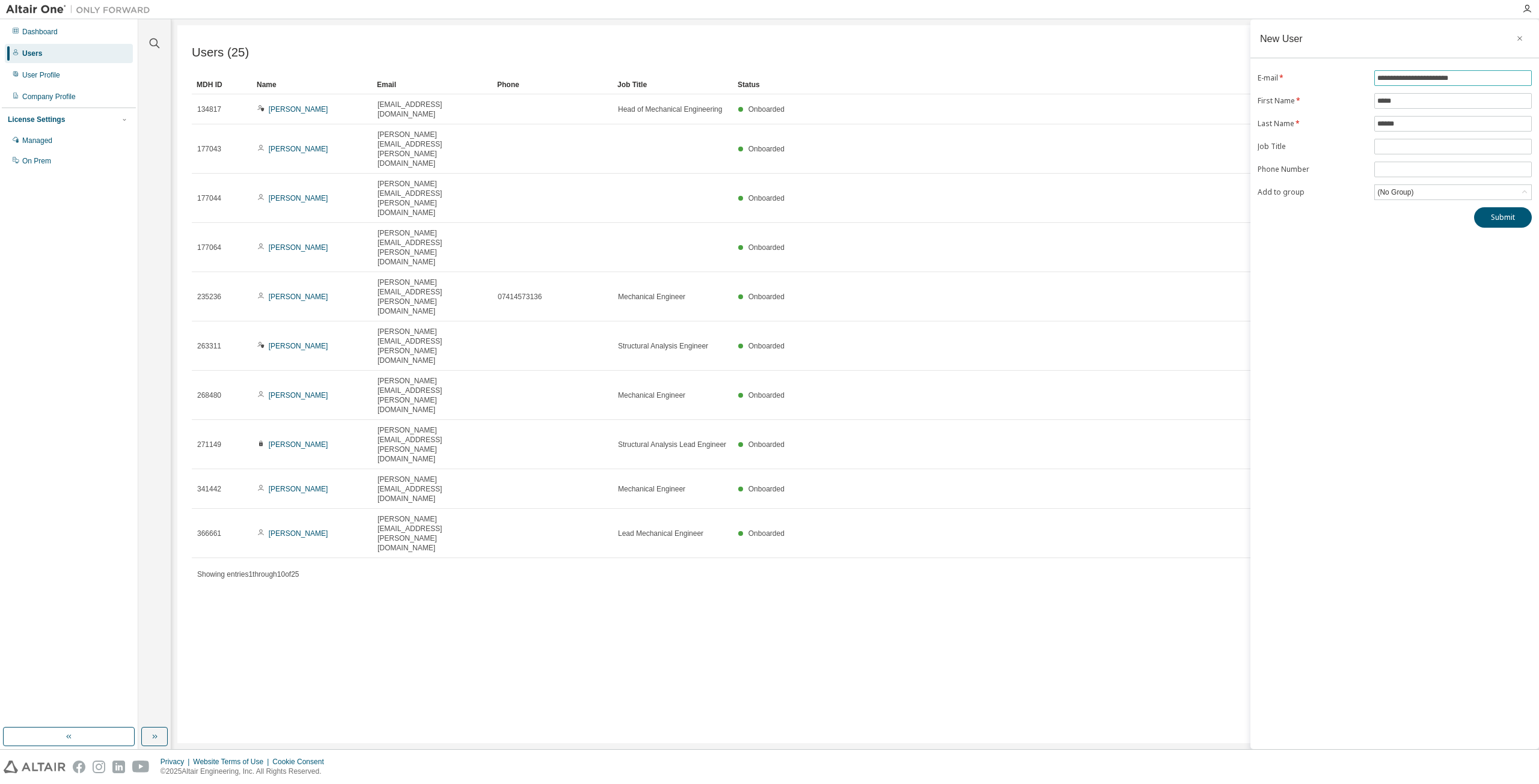
click at [1516, 76] on input "**********" at bounding box center [1453, 77] width 151 height 9
click at [1509, 216] on button "Submit" at bounding box center [1503, 217] width 58 height 20
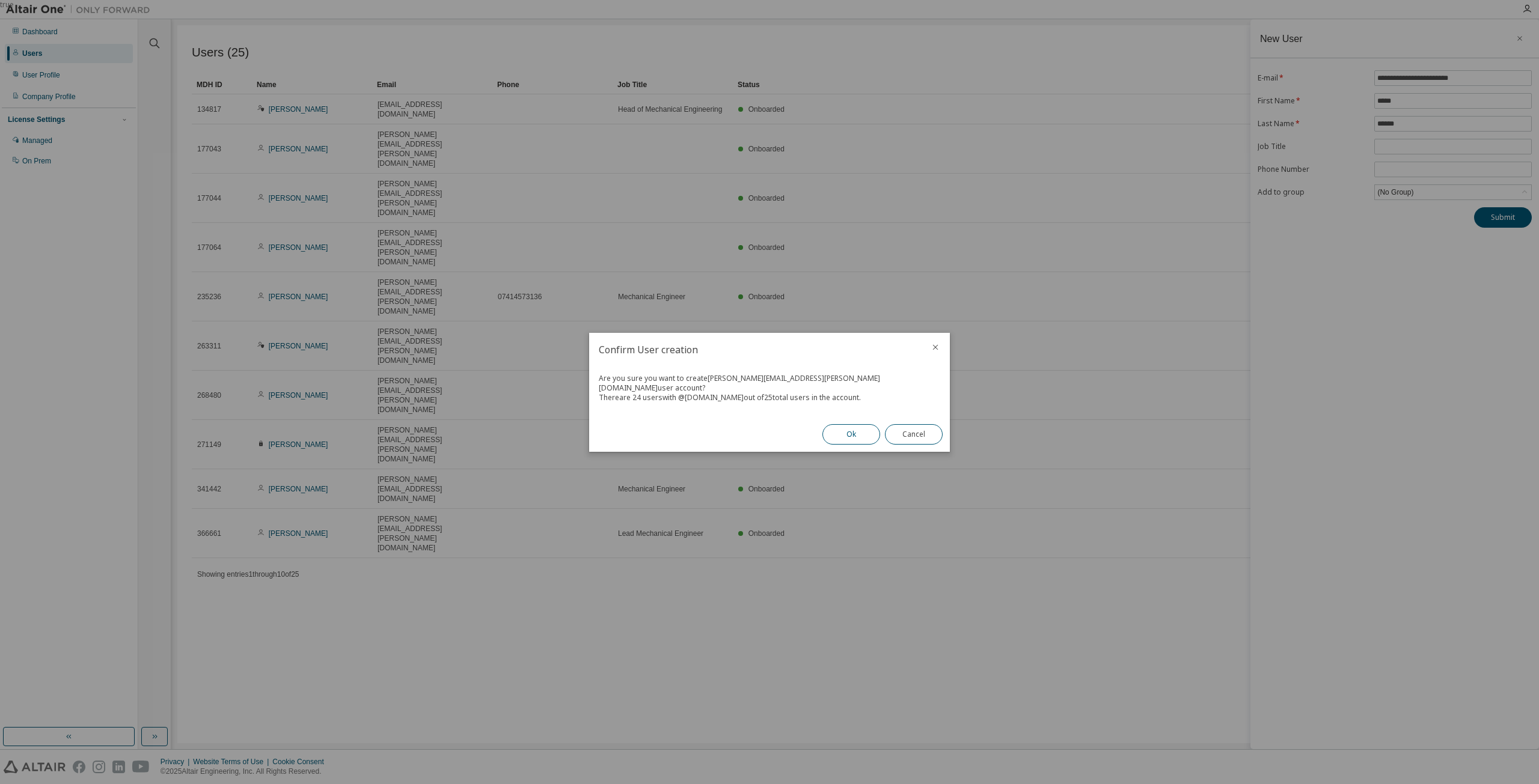
click at [854, 427] on button "Ok" at bounding box center [851, 435] width 58 height 20
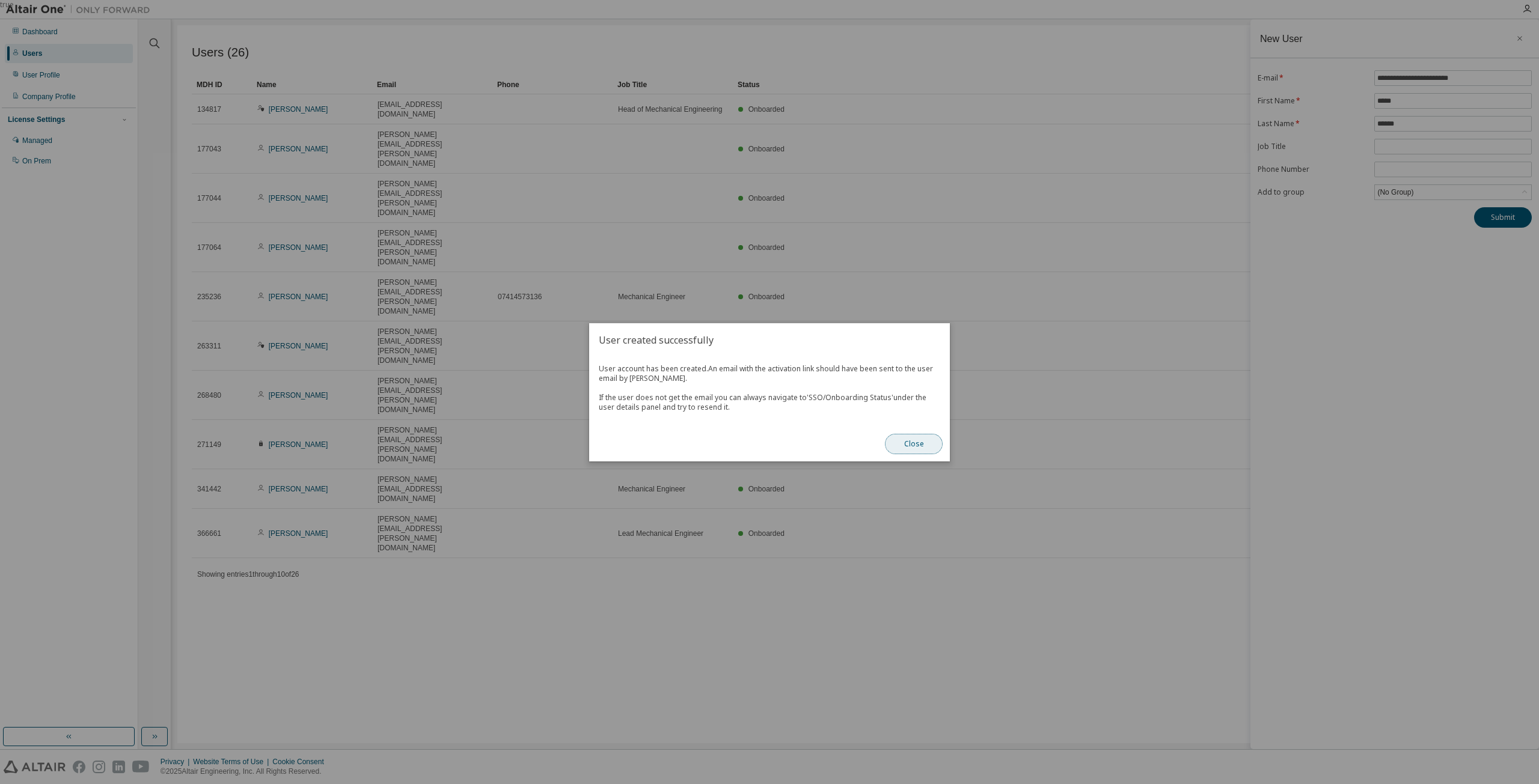
click at [915, 440] on button "Close" at bounding box center [914, 444] width 58 height 20
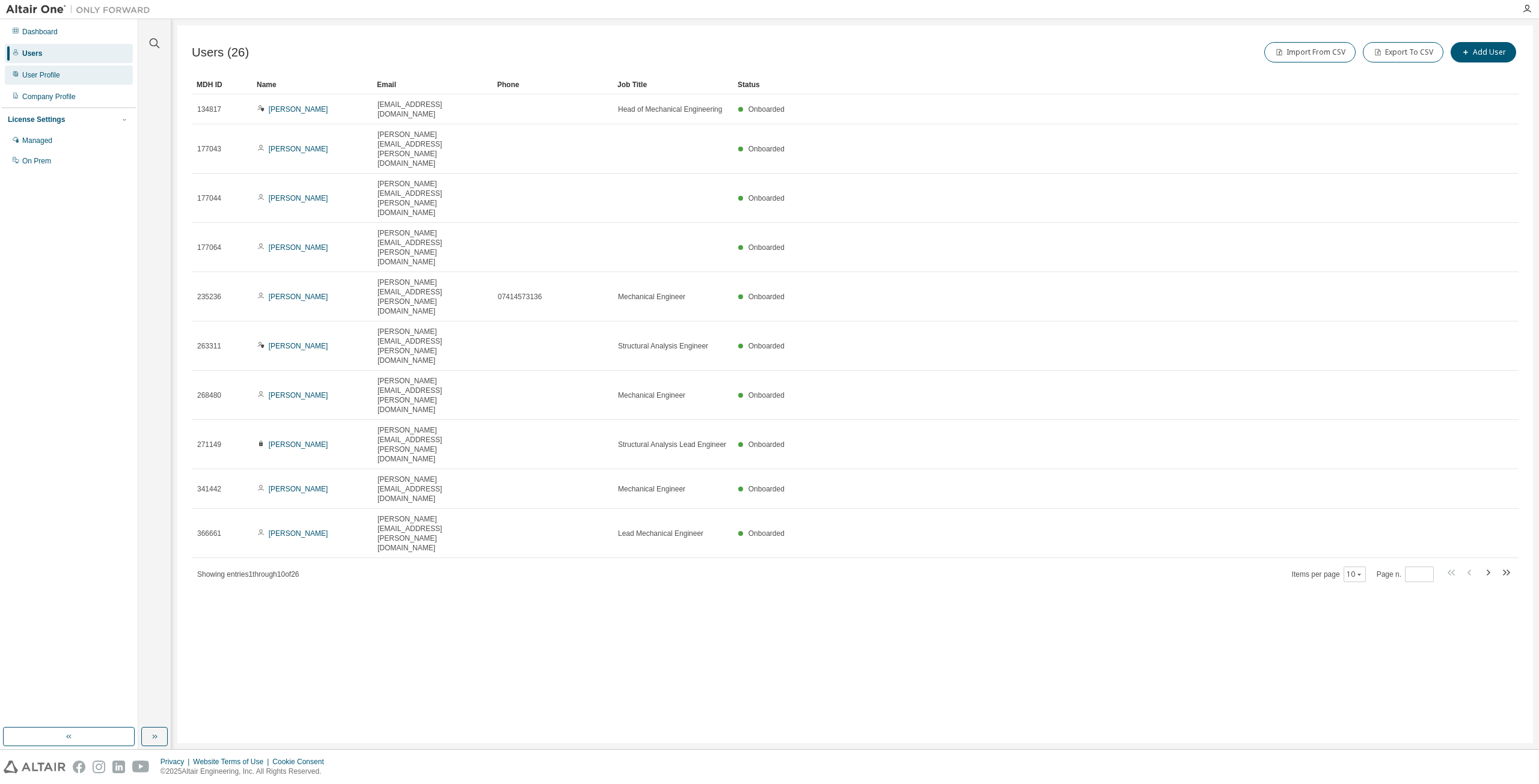
click at [59, 80] on div "User Profile" at bounding box center [69, 75] width 128 height 20
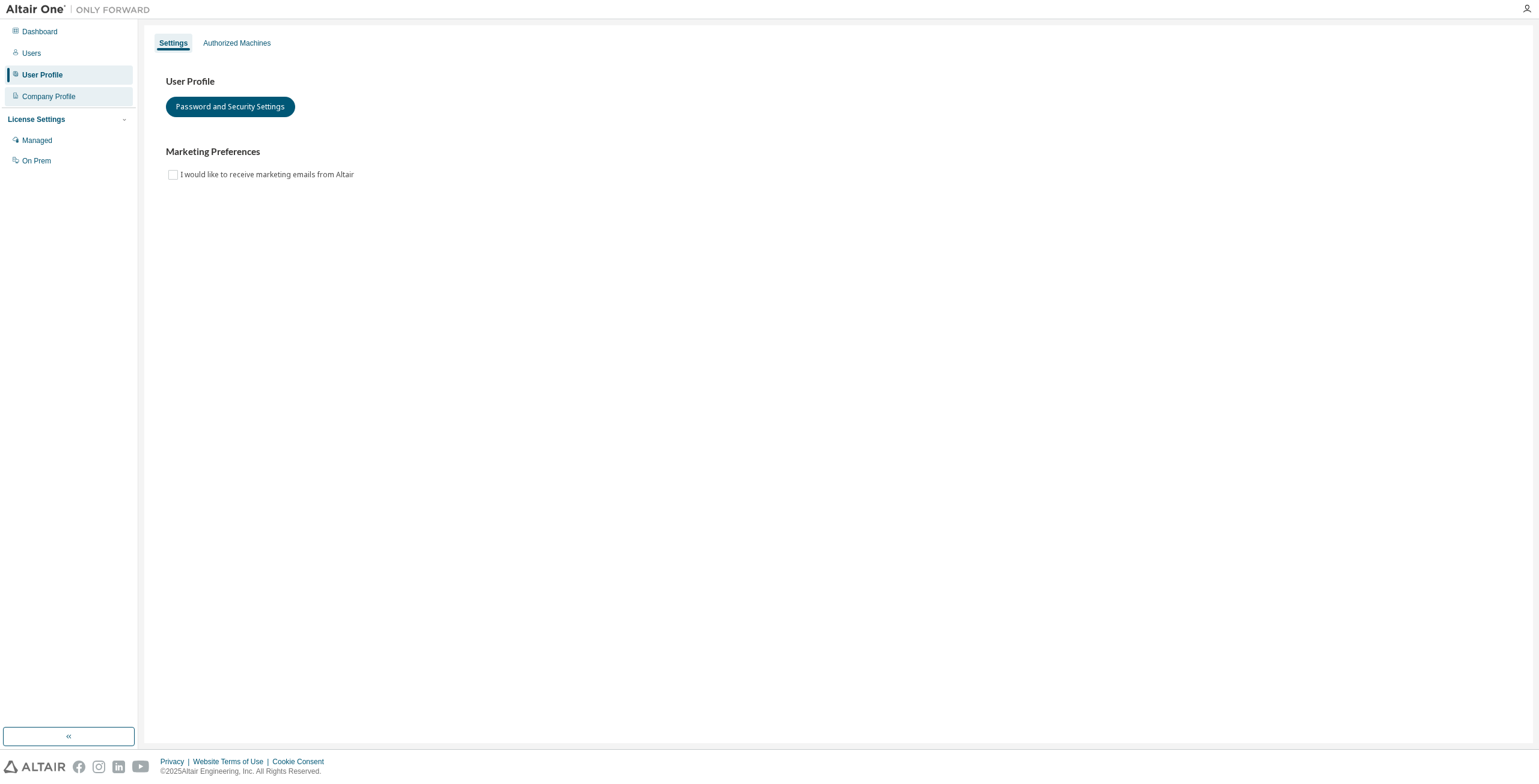
click at [55, 99] on div "Company Profile" at bounding box center [49, 96] width 54 height 9
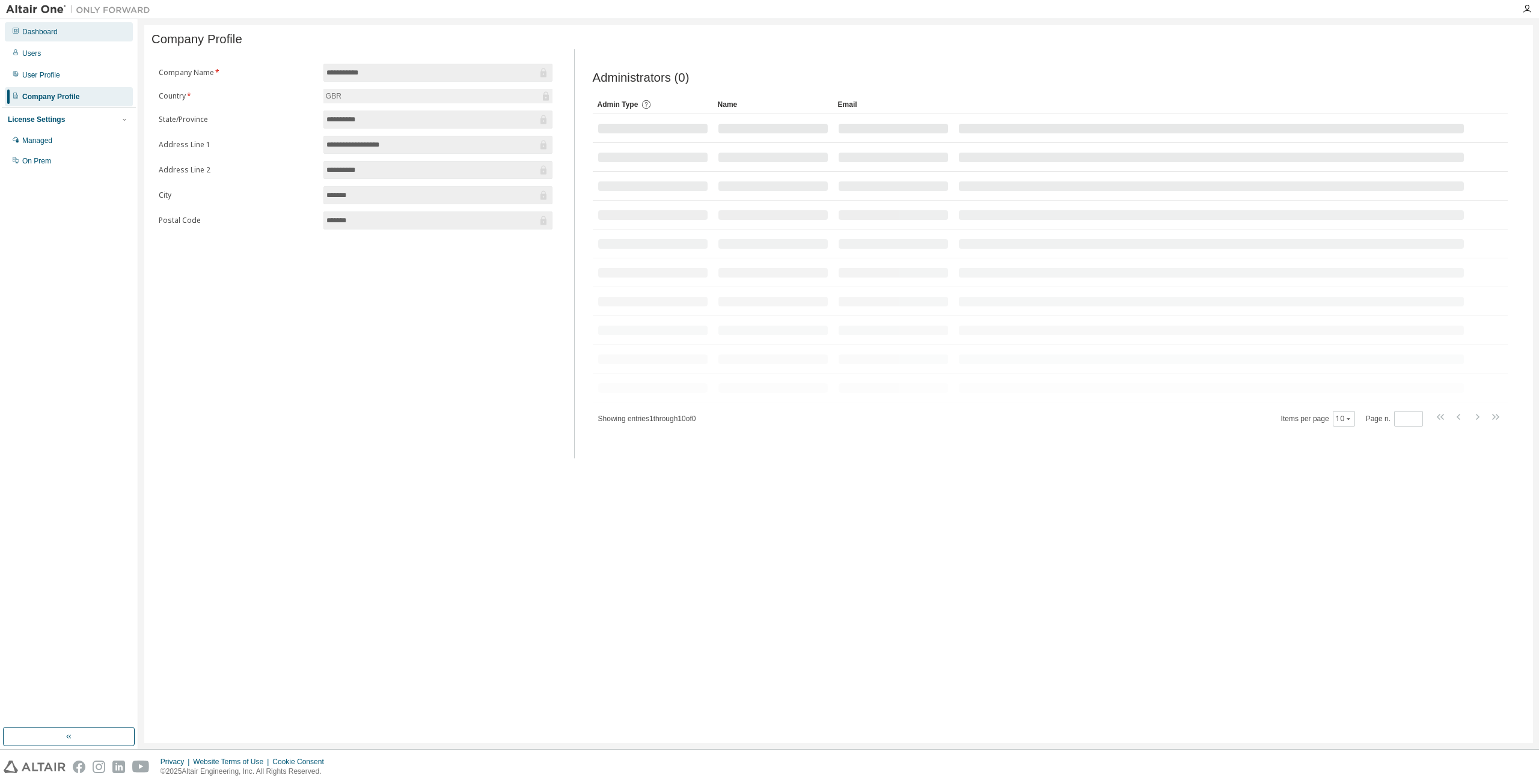
click at [30, 39] on div "Dashboard" at bounding box center [69, 31] width 128 height 20
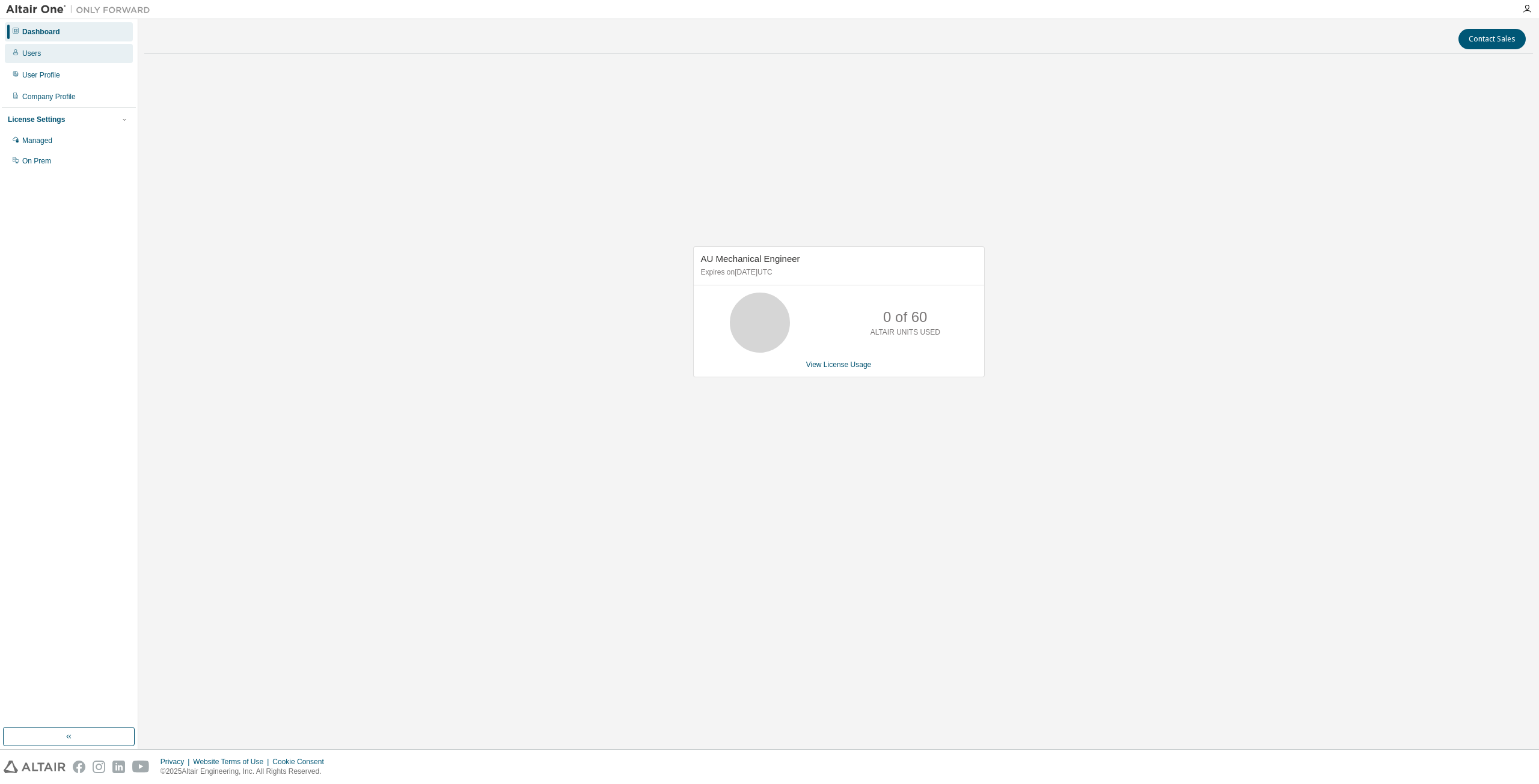
click at [33, 55] on div "Users" at bounding box center [31, 53] width 19 height 9
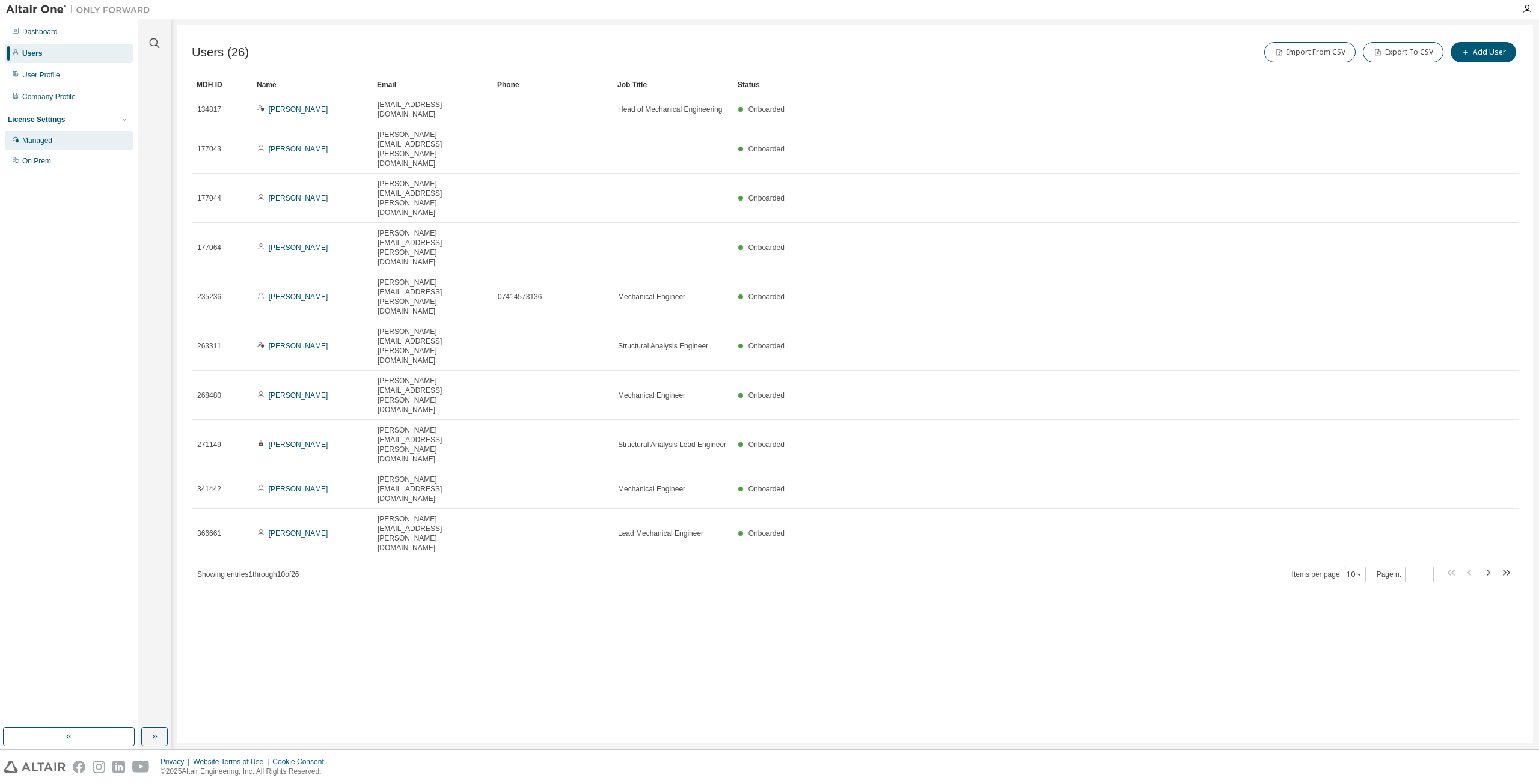
click at [52, 142] on div "Managed" at bounding box center [37, 140] width 30 height 9
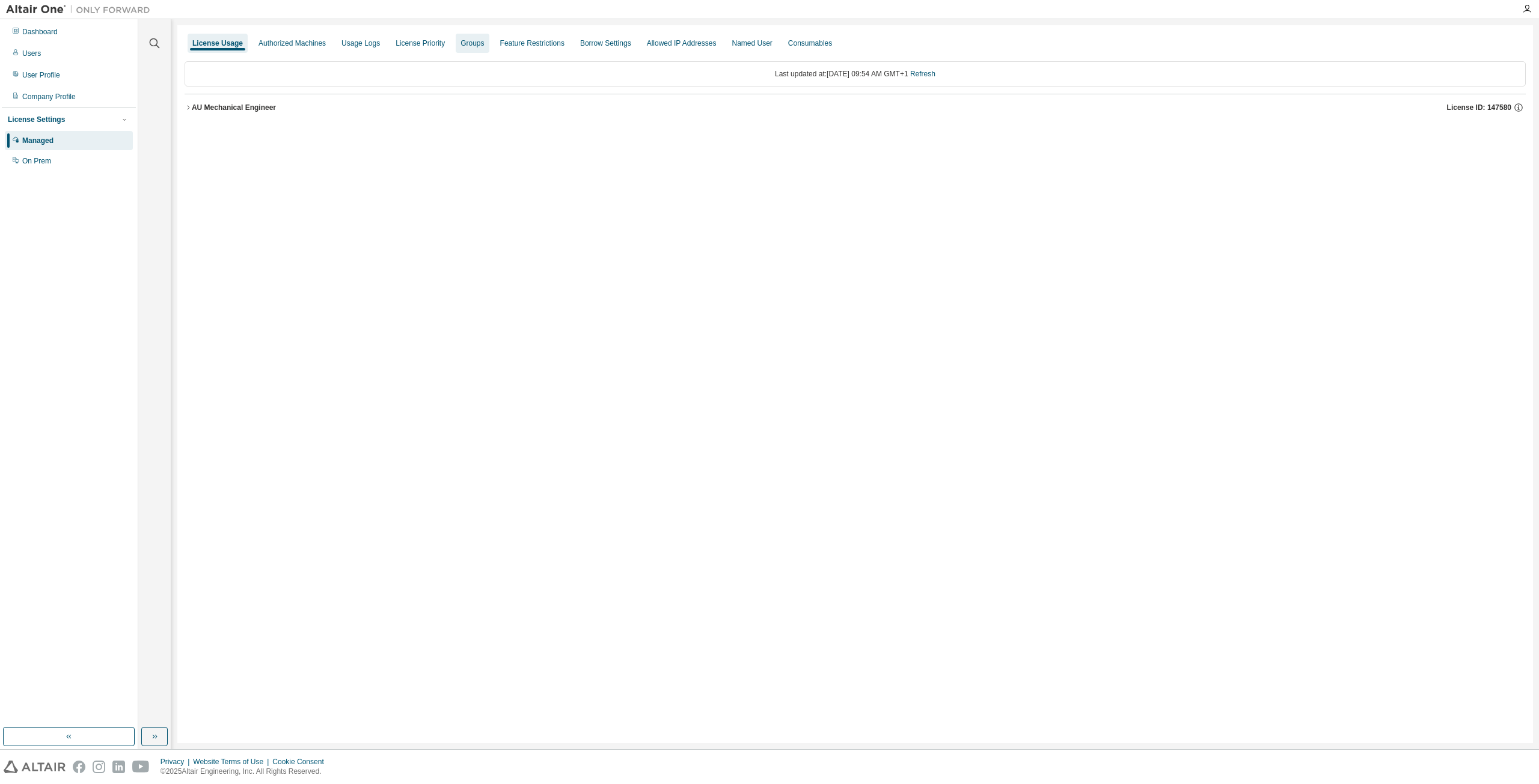
click at [462, 42] on div "Groups" at bounding box center [472, 43] width 23 height 9
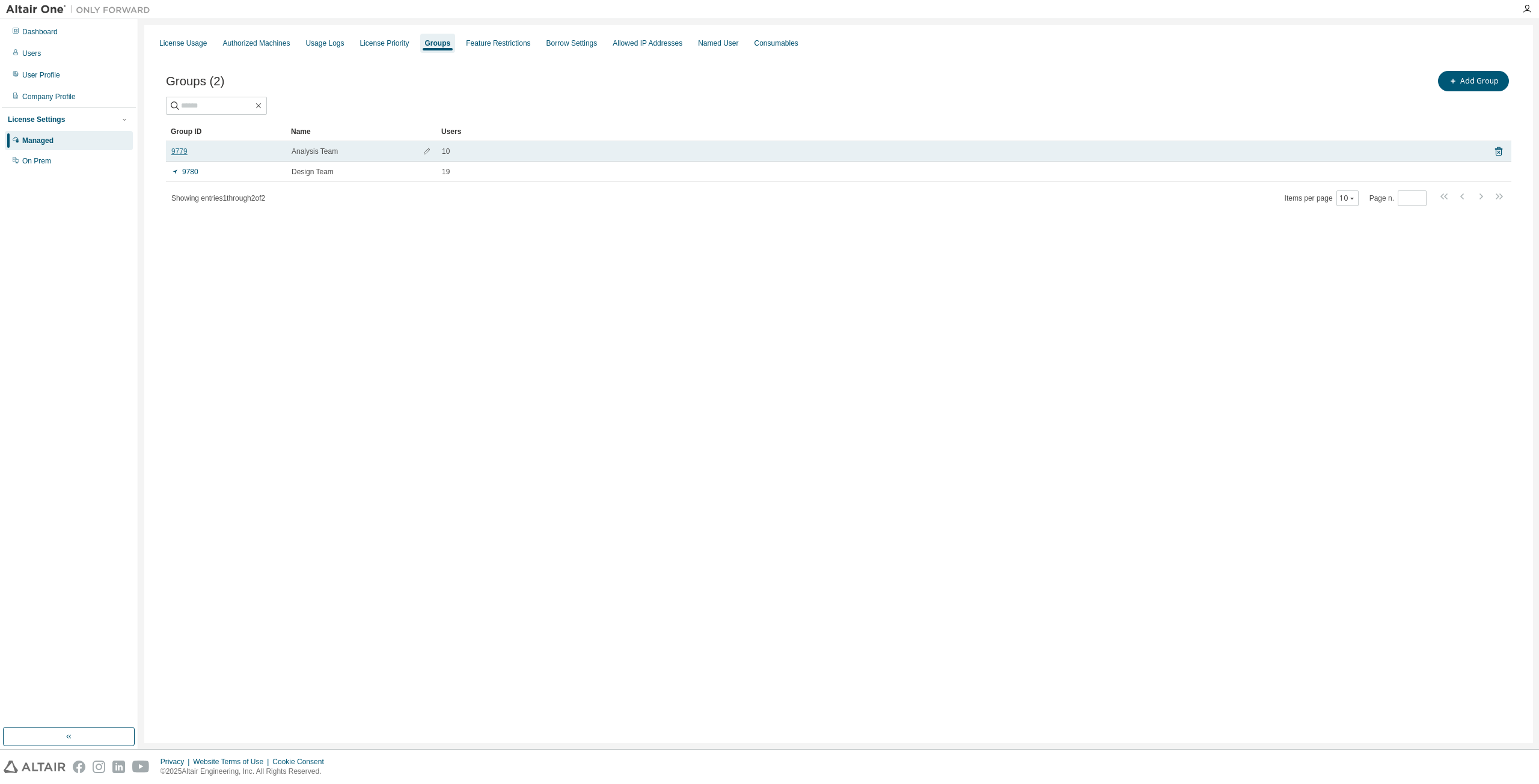
click at [186, 150] on link "9779" at bounding box center [180, 151] width 16 height 9
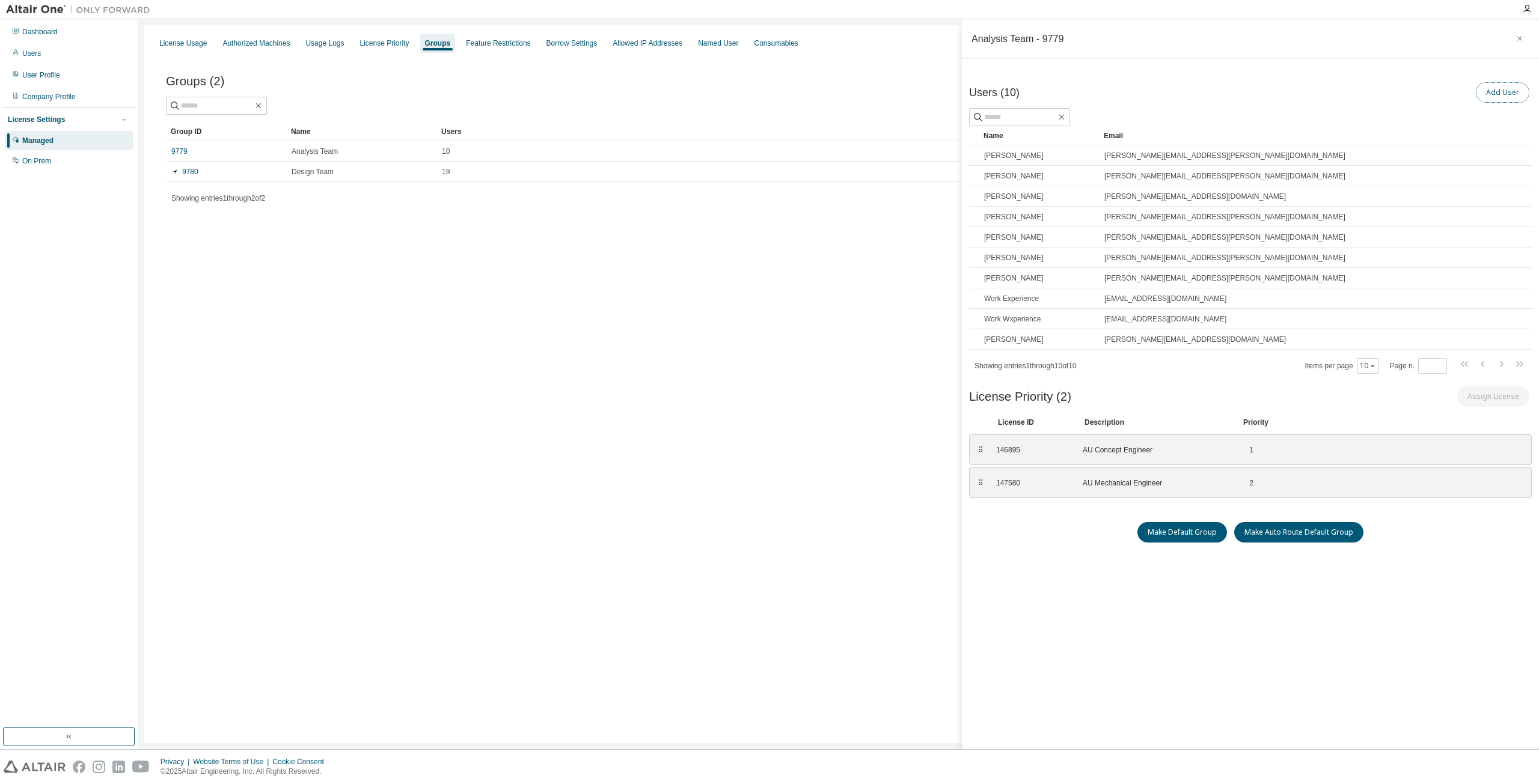
click at [1498, 88] on button "Add User" at bounding box center [1502, 93] width 54 height 20
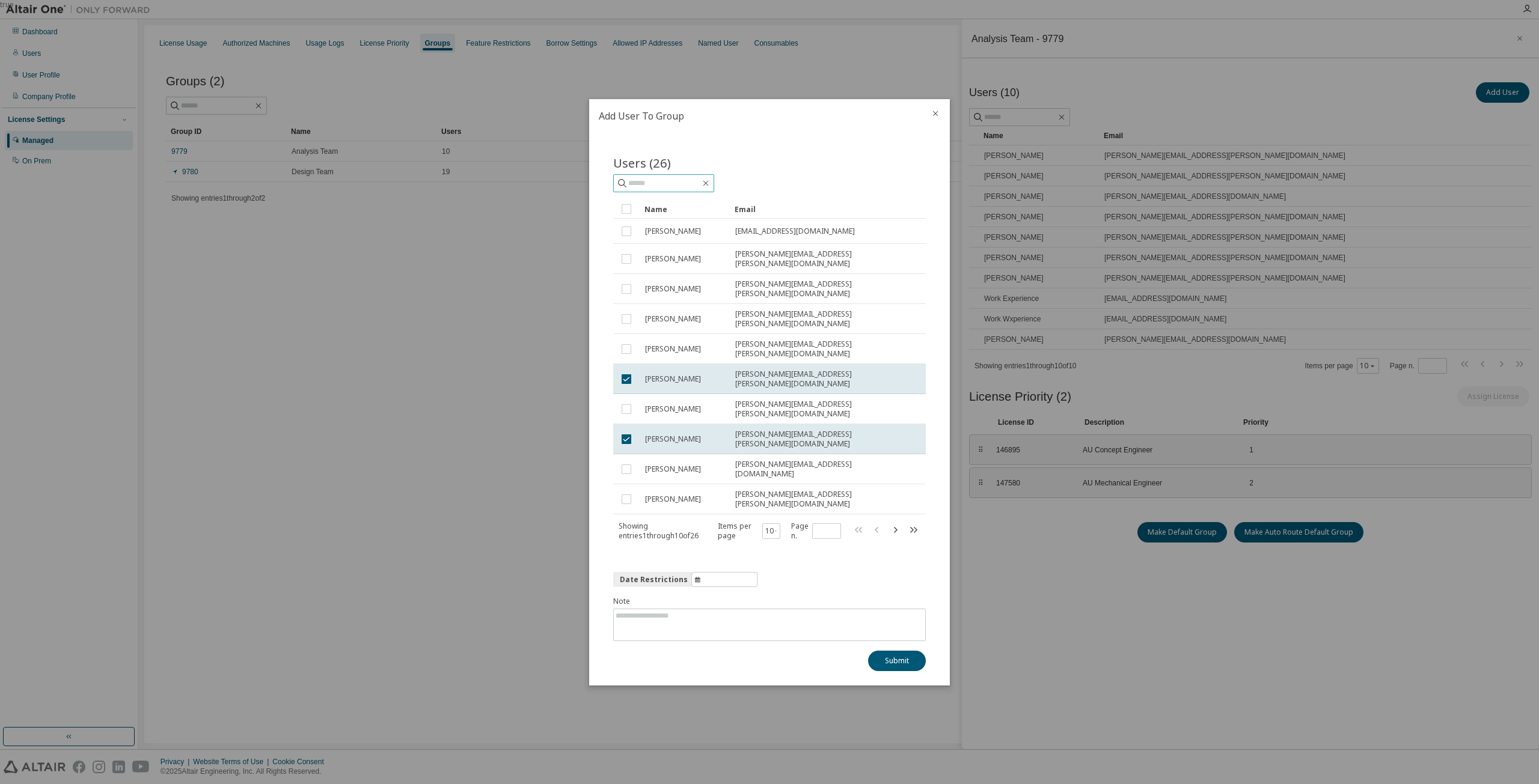
click at [701, 190] on input "text" at bounding box center [664, 183] width 72 height 12
type input "**********"
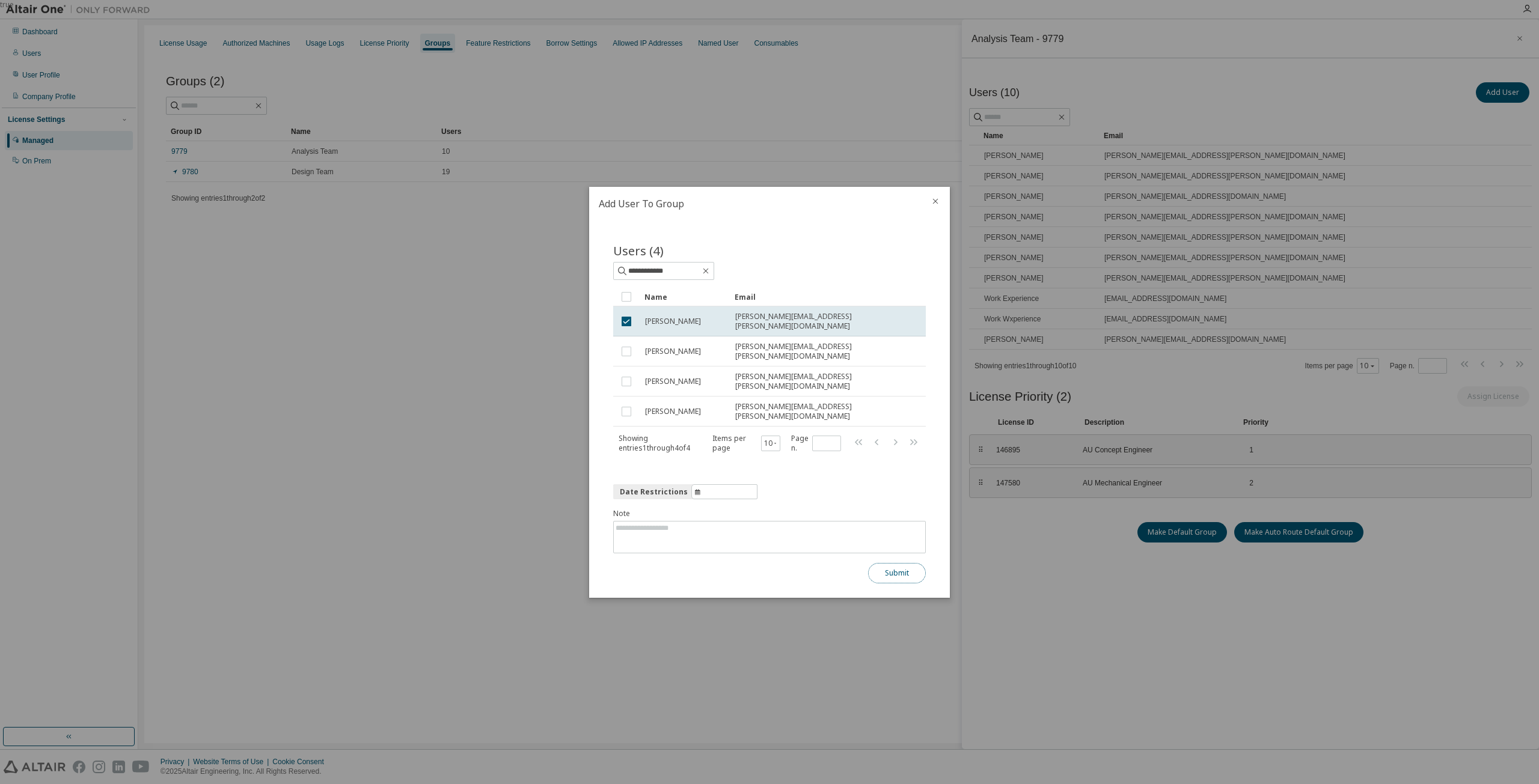
click at [898, 563] on button "Submit" at bounding box center [897, 573] width 58 height 20
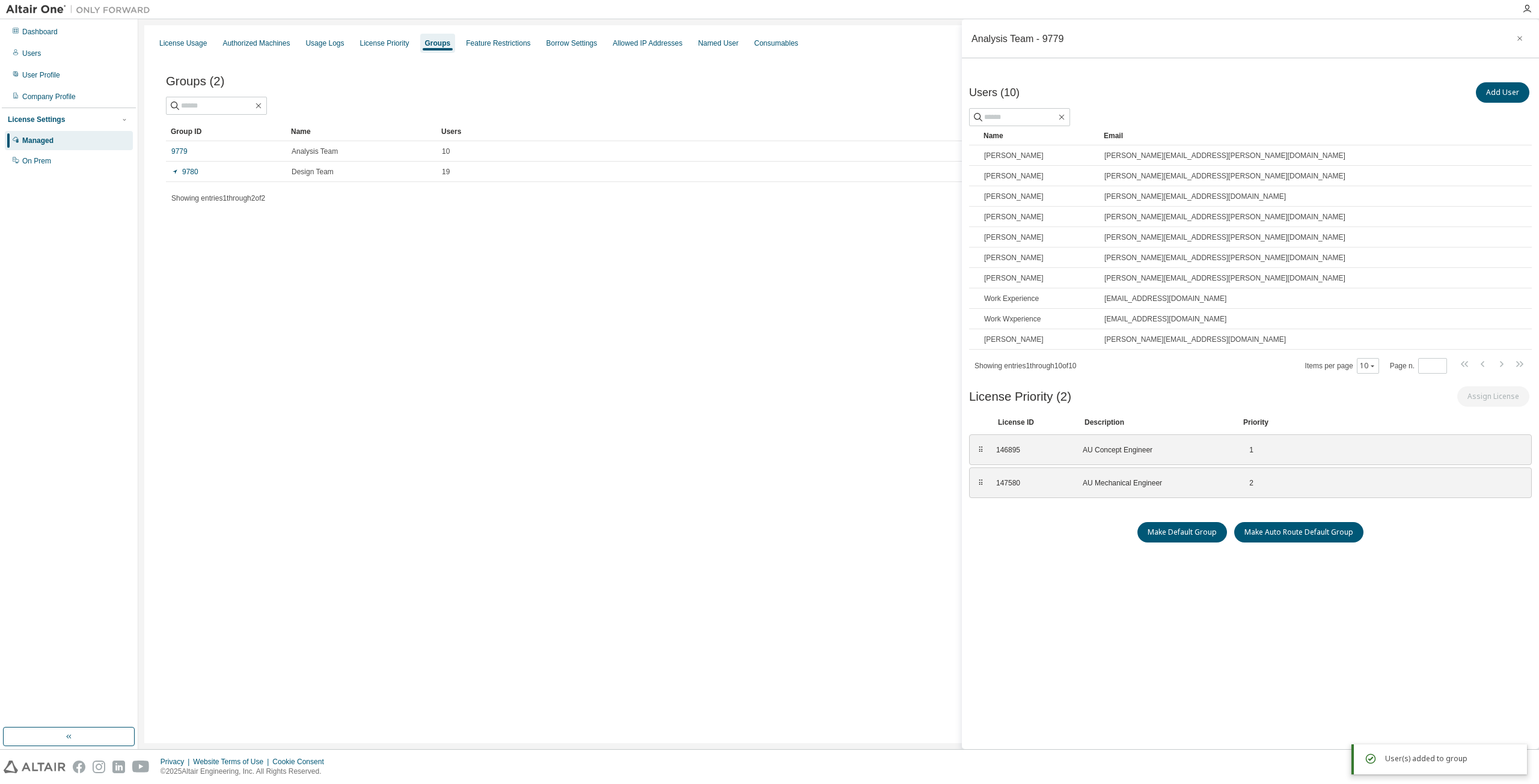
drag, startPoint x: 634, startPoint y: 567, endPoint x: 624, endPoint y: 562, distance: 11.2
click at [634, 567] on div "License Usage Authorized Machines Usage Logs License Priority Groups Feature Re…" at bounding box center [838, 384] width 1388 height 718
click at [265, 668] on div "License Usage Authorized Machines Usage Logs License Priority Groups Feature Re…" at bounding box center [838, 384] width 1388 height 718
click at [177, 149] on link "9779" at bounding box center [180, 151] width 16 height 9
click at [585, 436] on div "License Usage Authorized Machines Usage Logs License Priority Groups Feature Re…" at bounding box center [838, 384] width 1388 height 718
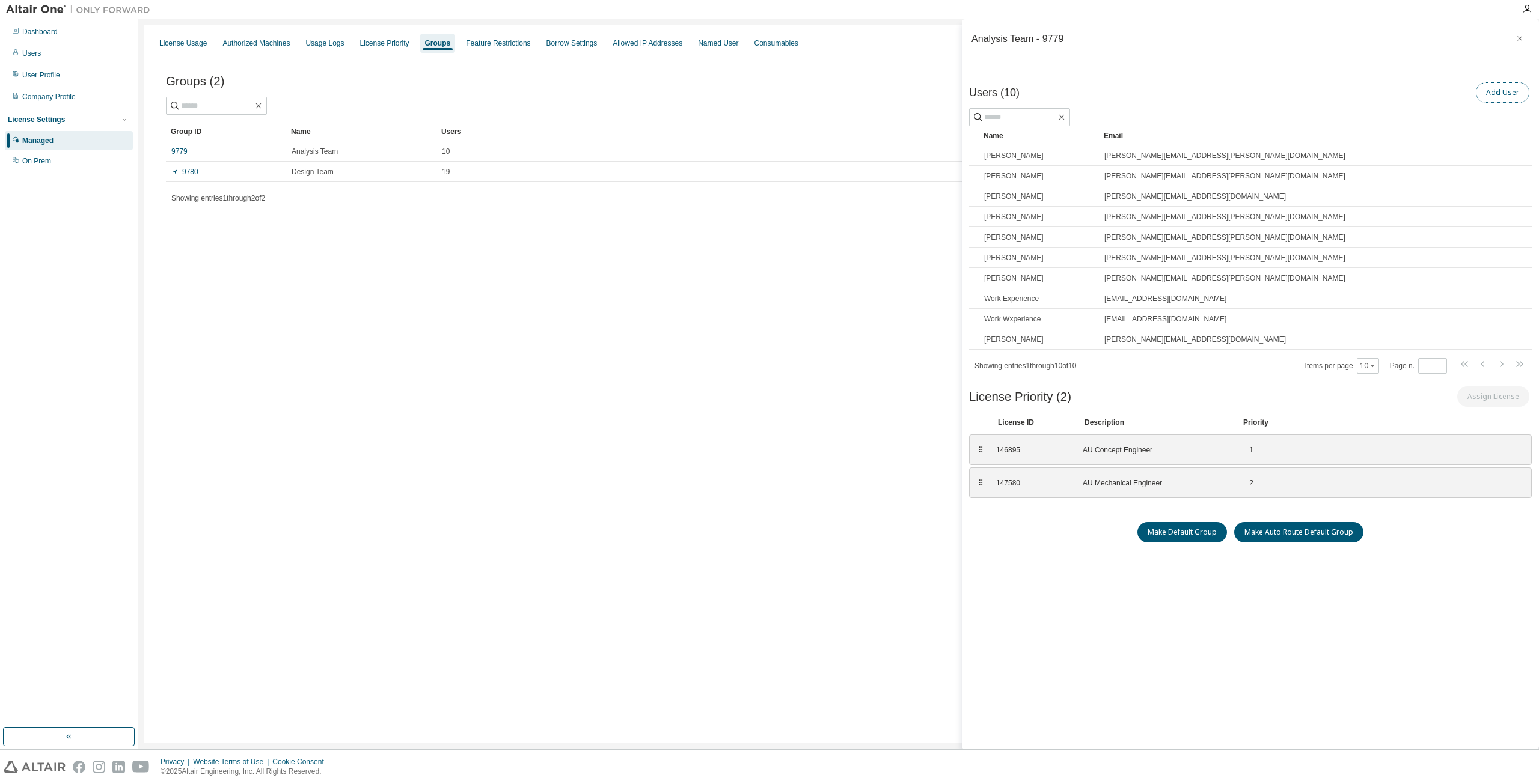
click at [1499, 93] on button "Add User" at bounding box center [1502, 93] width 54 height 20
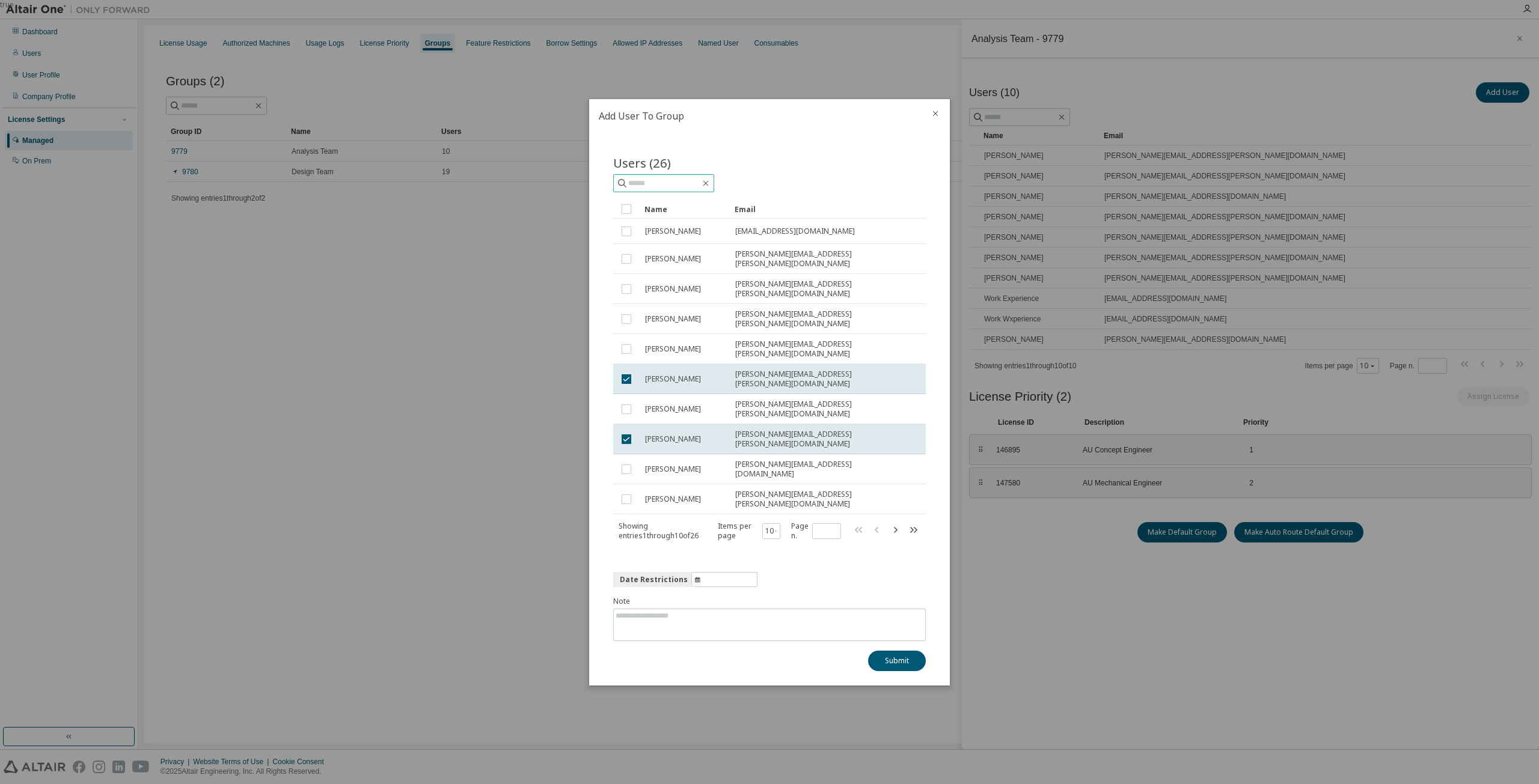
click at [674, 190] on input "text" at bounding box center [664, 183] width 72 height 12
click at [910, 522] on icon "button" at bounding box center [913, 529] width 14 height 14
type input "*"
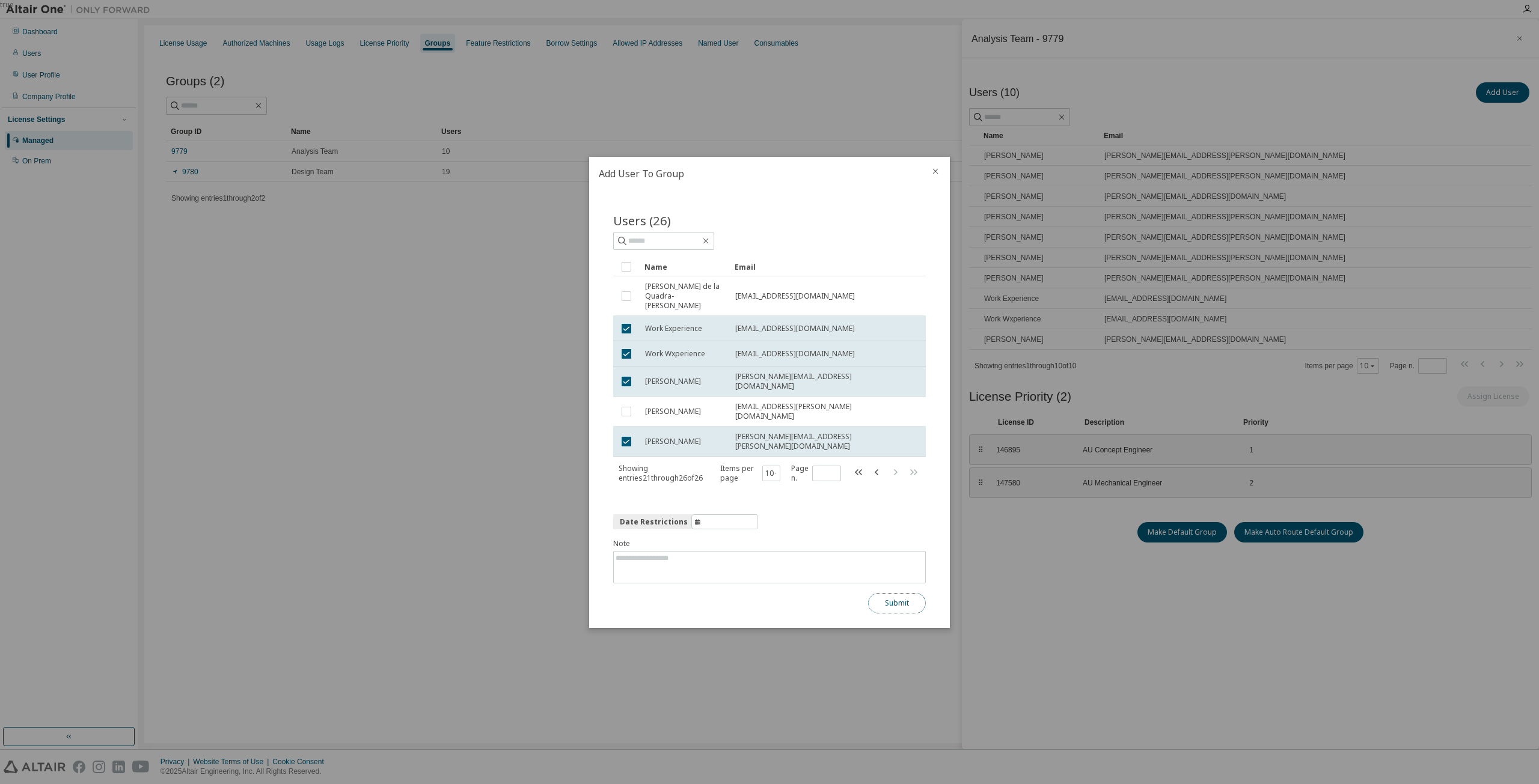
click at [896, 593] on button "Submit" at bounding box center [897, 603] width 58 height 20
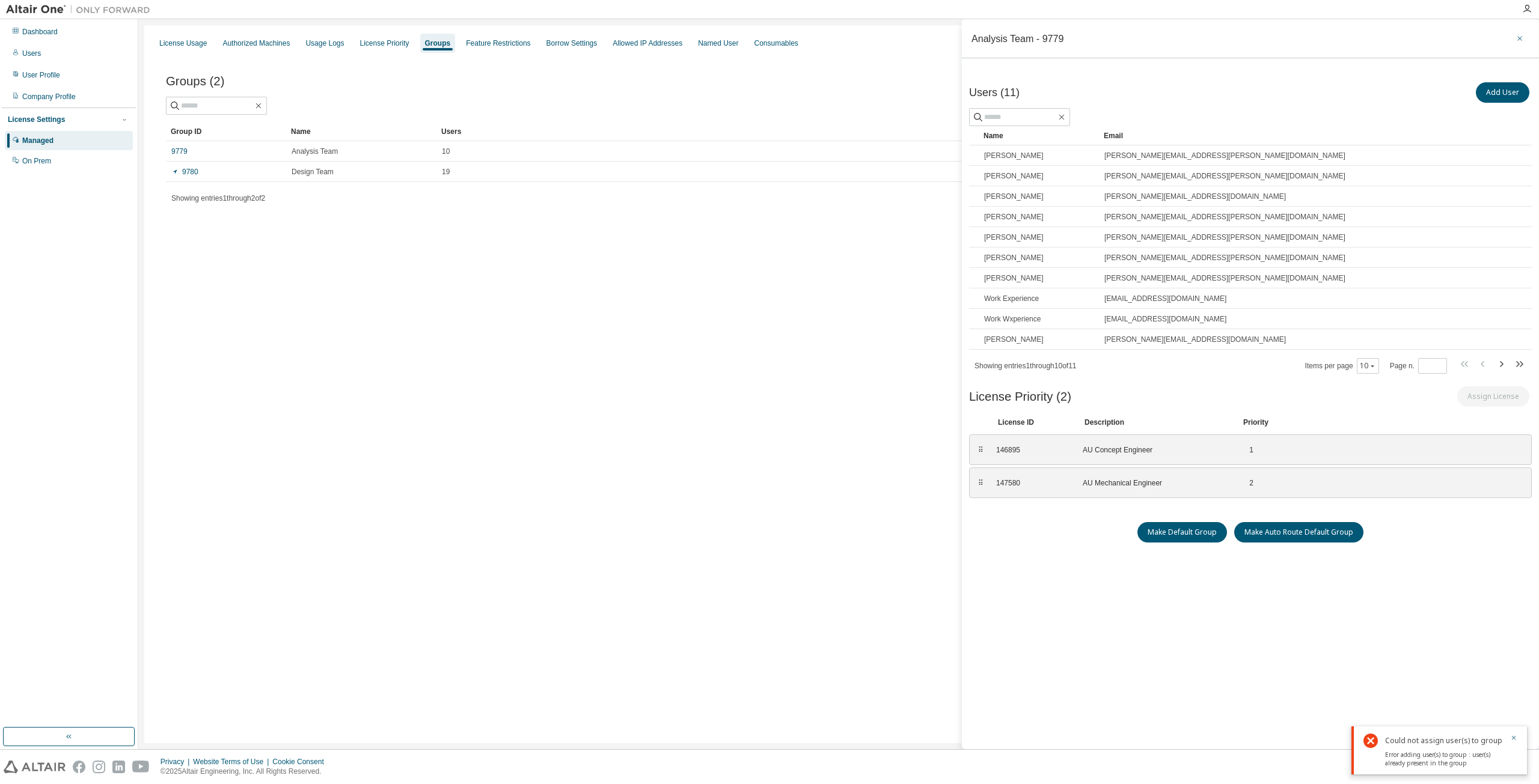
click at [1519, 38] on icon "button" at bounding box center [1519, 38] width 5 height 5
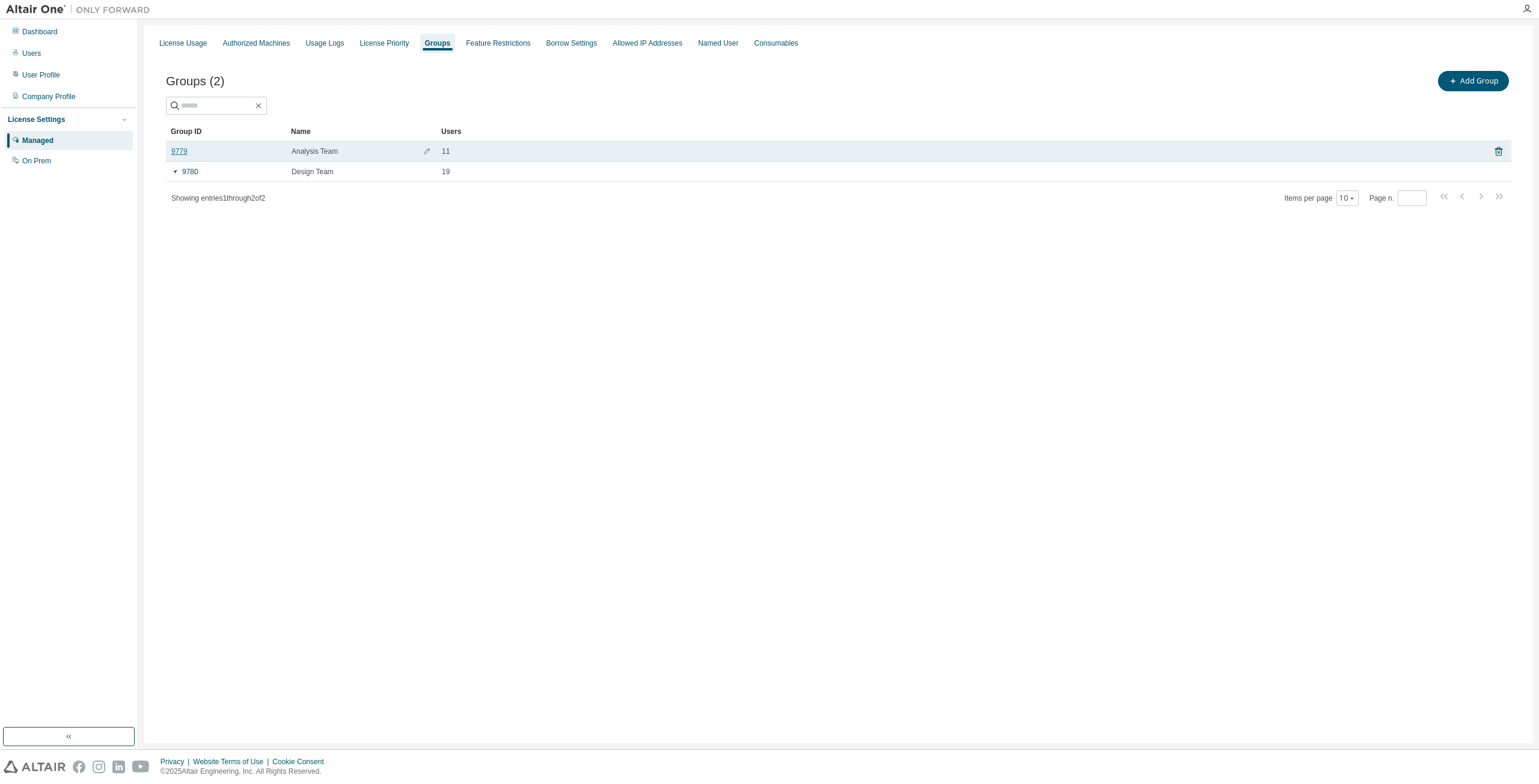
click at [184, 152] on link "9779" at bounding box center [180, 151] width 16 height 9
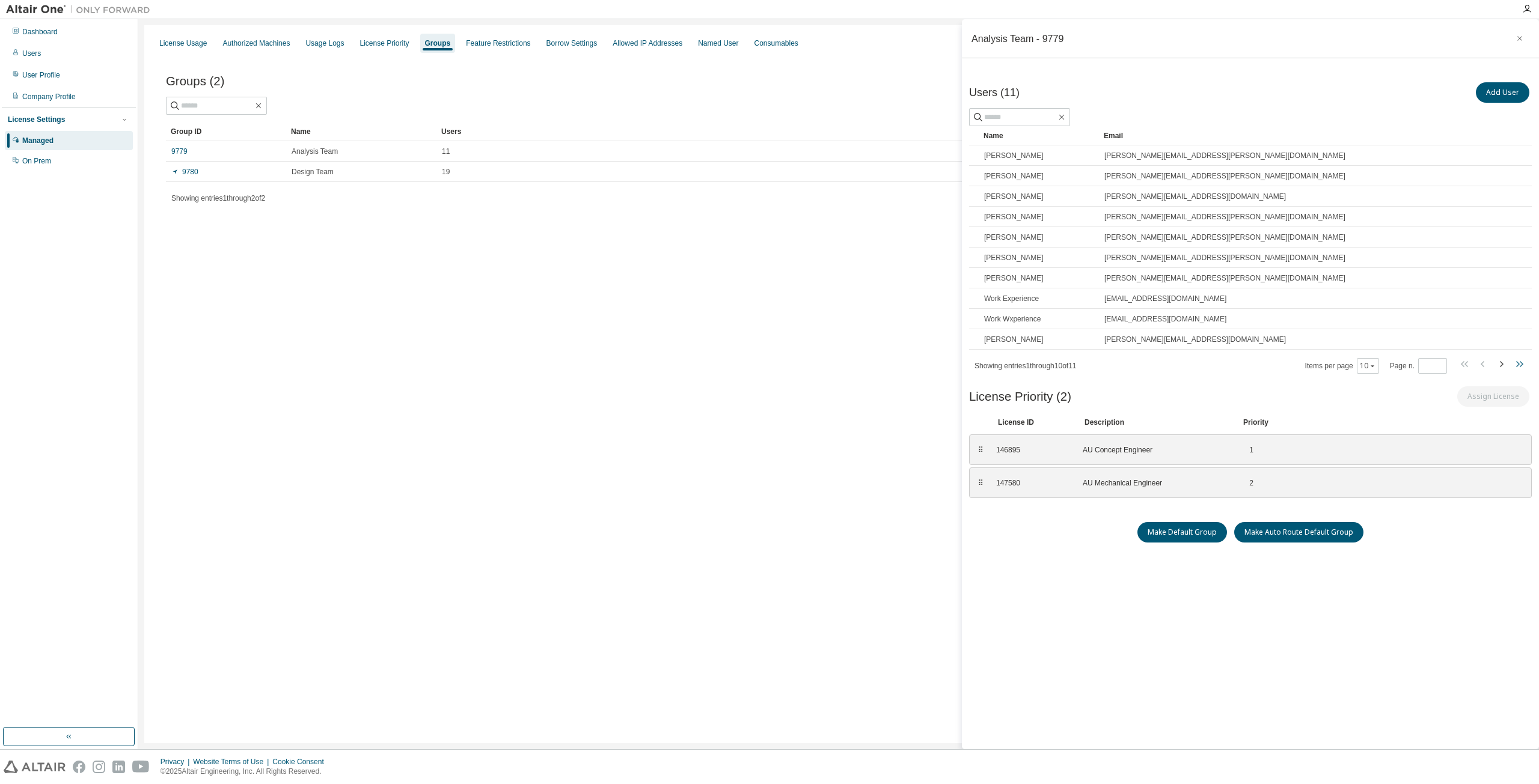
click at [1516, 364] on icon "button" at bounding box center [1519, 364] width 14 height 14
type input "*"
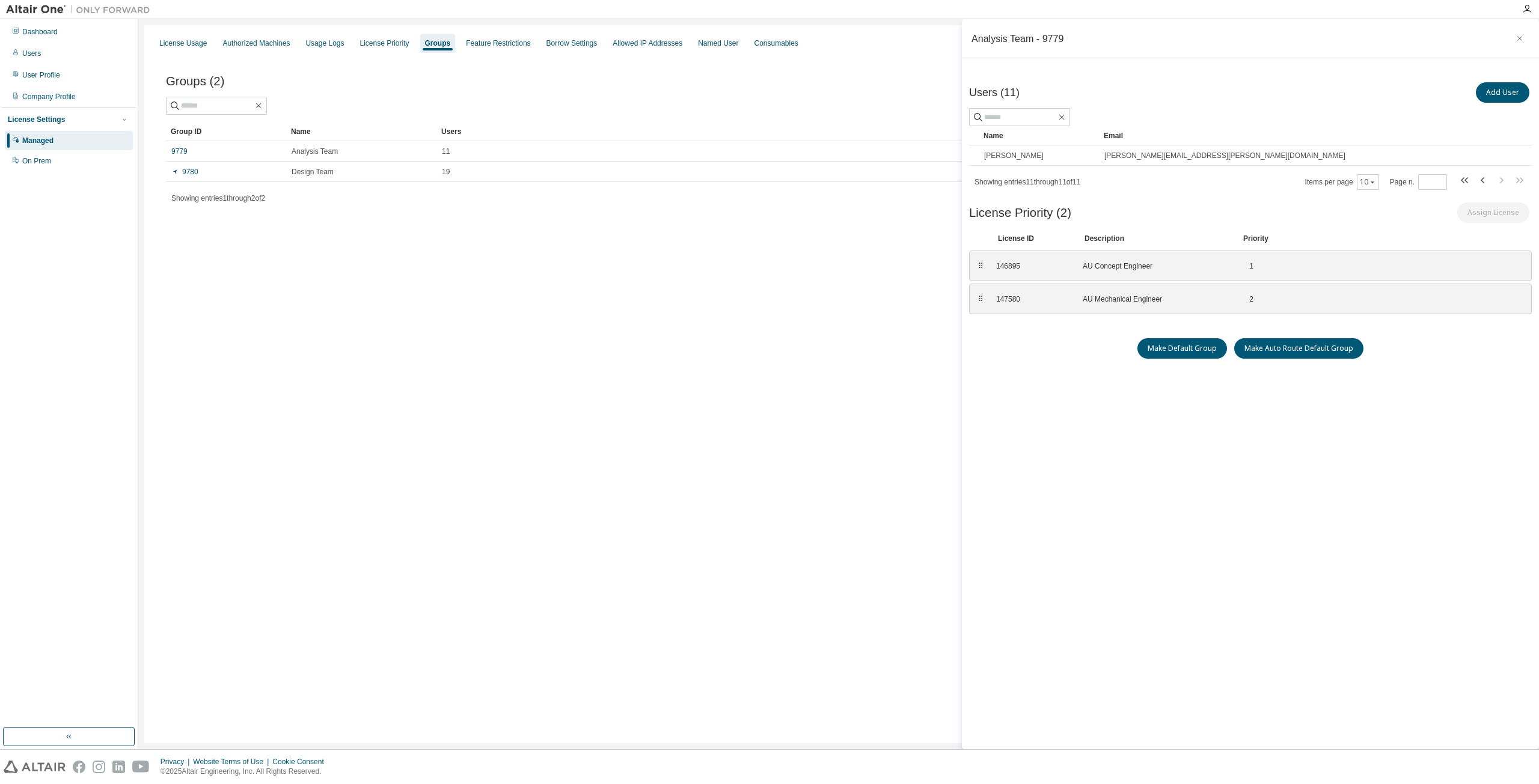
click at [629, 387] on div "License Usage Authorized Machines Usage Logs License Priority Groups Feature Re…" at bounding box center [838, 384] width 1388 height 718
click at [177, 149] on link "9779" at bounding box center [180, 151] width 16 height 9
click at [639, 508] on div "License Usage Authorized Machines Usage Logs License Priority Groups Feature Re…" at bounding box center [838, 384] width 1388 height 718
click at [1523, 37] on icon "button" at bounding box center [1519, 38] width 8 height 9
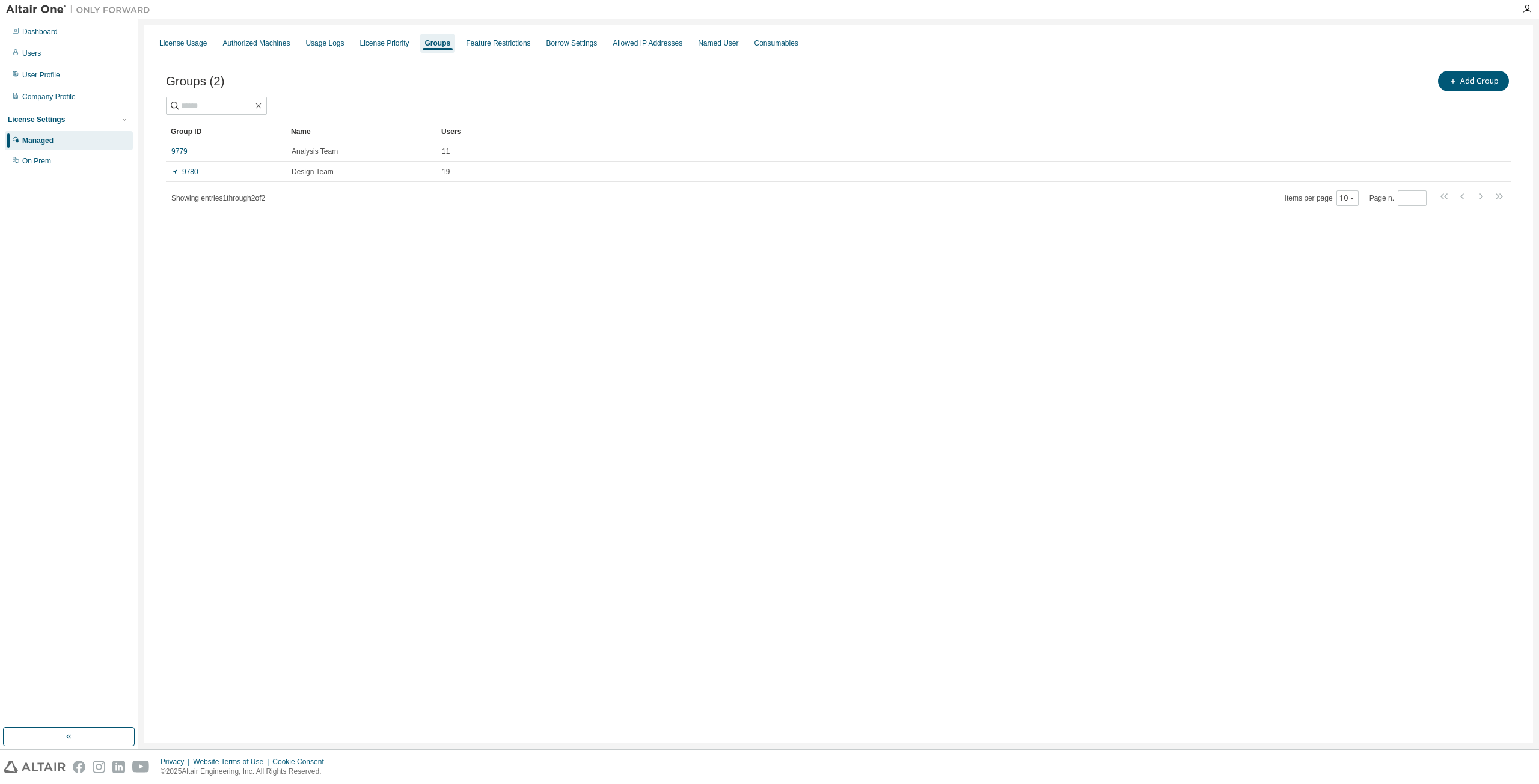
click at [630, 329] on div "License Usage Authorized Machines Usage Logs License Priority Groups Feature Re…" at bounding box center [838, 384] width 1388 height 718
click at [717, 43] on div "Named User" at bounding box center [718, 43] width 40 height 9
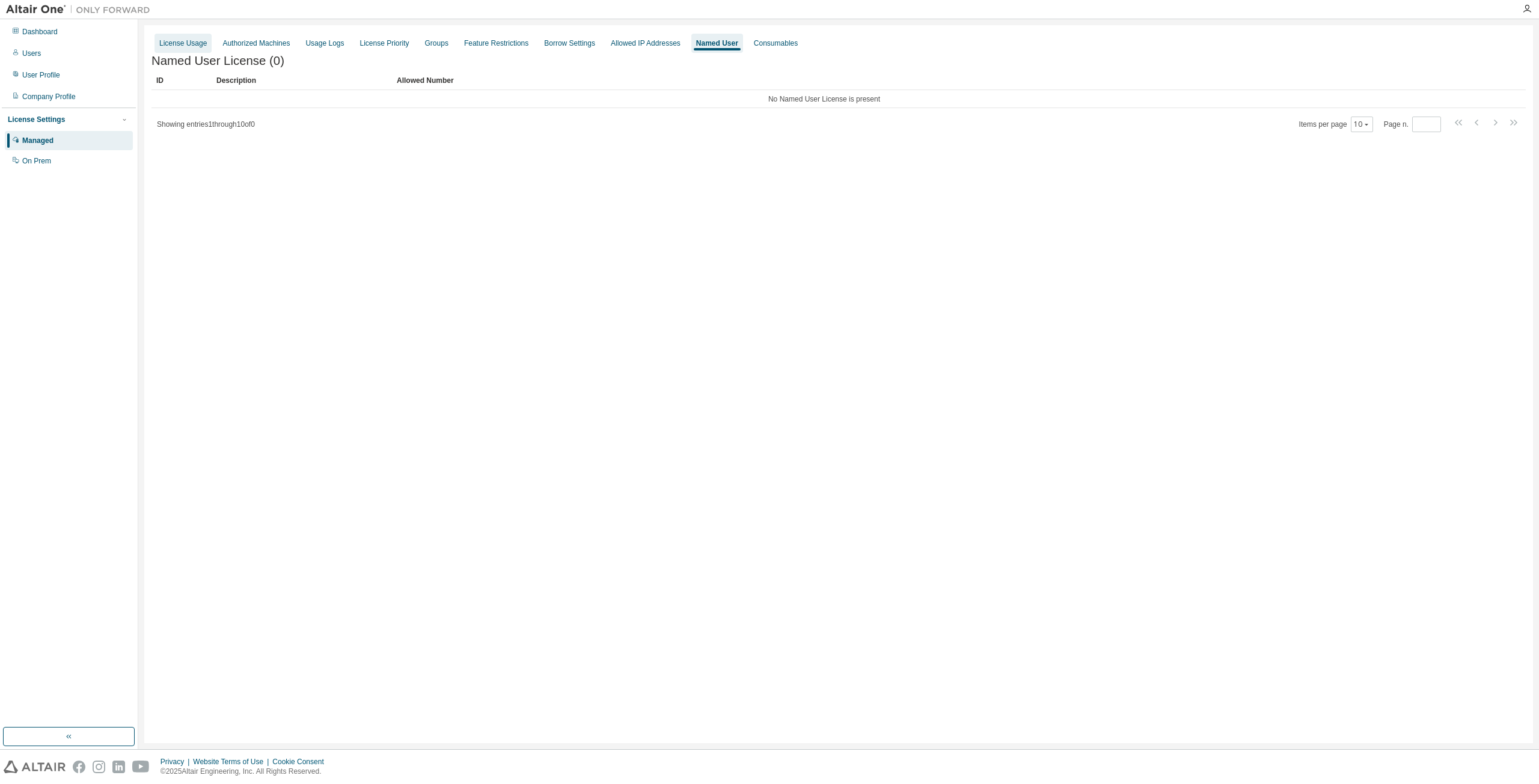
click at [181, 44] on div "License Usage" at bounding box center [183, 43] width 47 height 9
